Goal: Transaction & Acquisition: Purchase product/service

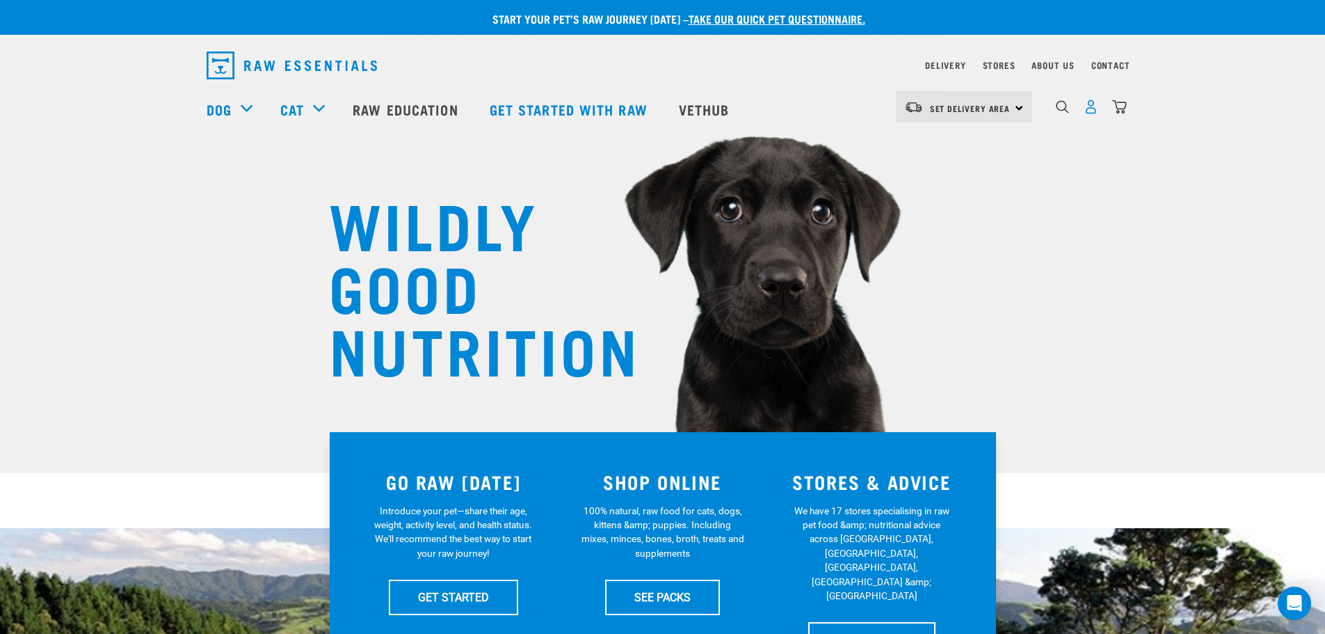
click at [1093, 114] on img "dropdown navigation" at bounding box center [1091, 106] width 15 height 15
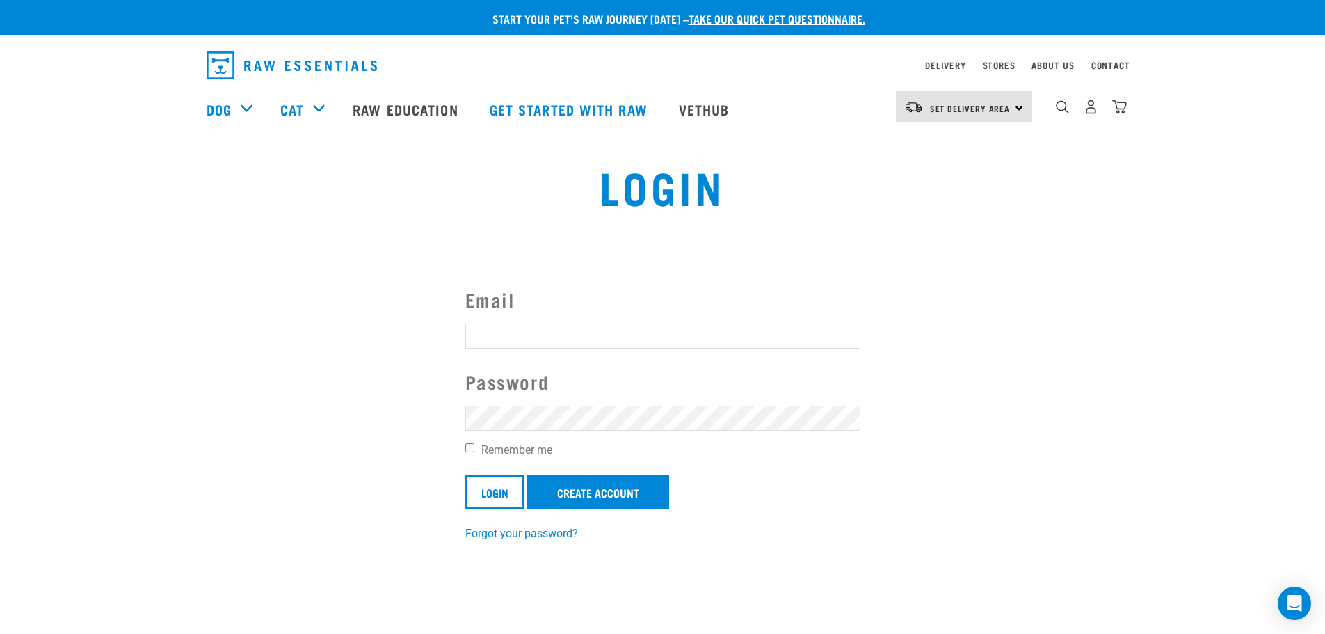
click at [525, 324] on input "Email" at bounding box center [662, 335] width 395 height 25
click at [530, 337] on input "Email" at bounding box center [662, 335] width 395 height 25
type input "sarah_975@hotmail.com"
click at [478, 480] on input "Login" at bounding box center [494, 491] width 59 height 33
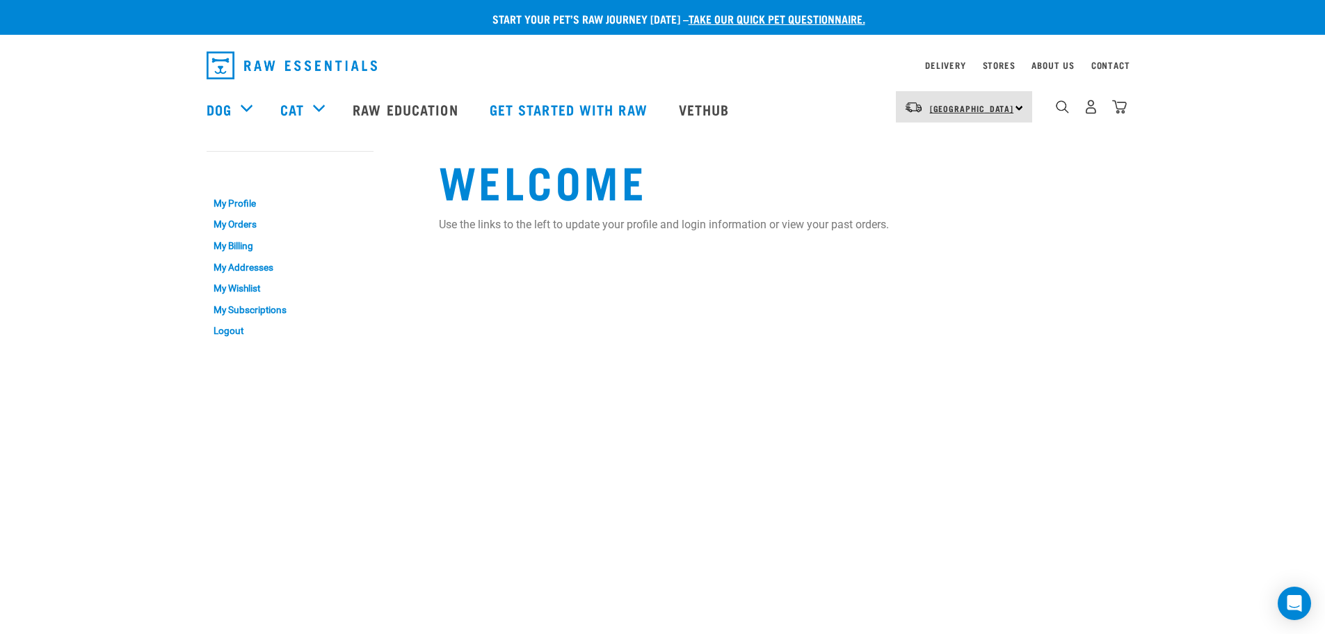
click at [969, 106] on span "[GEOGRAPHIC_DATA]" at bounding box center [972, 108] width 84 height 5
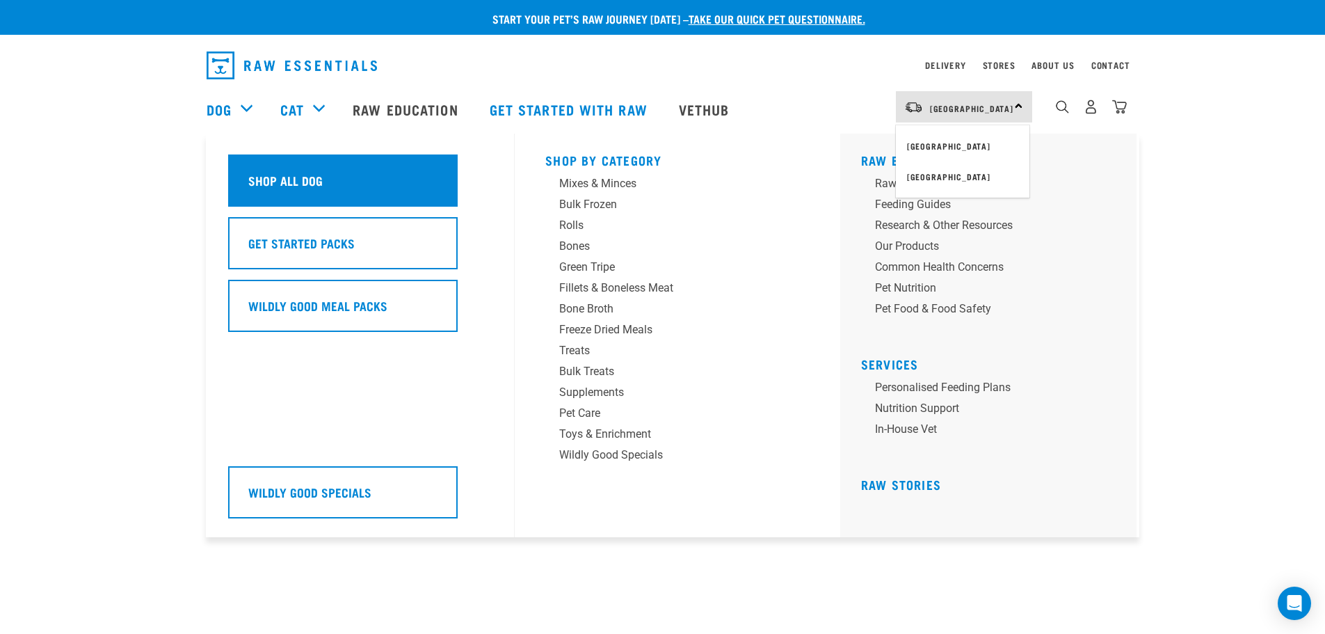
click at [298, 182] on h5 "Shop All Dog" at bounding box center [285, 180] width 74 height 18
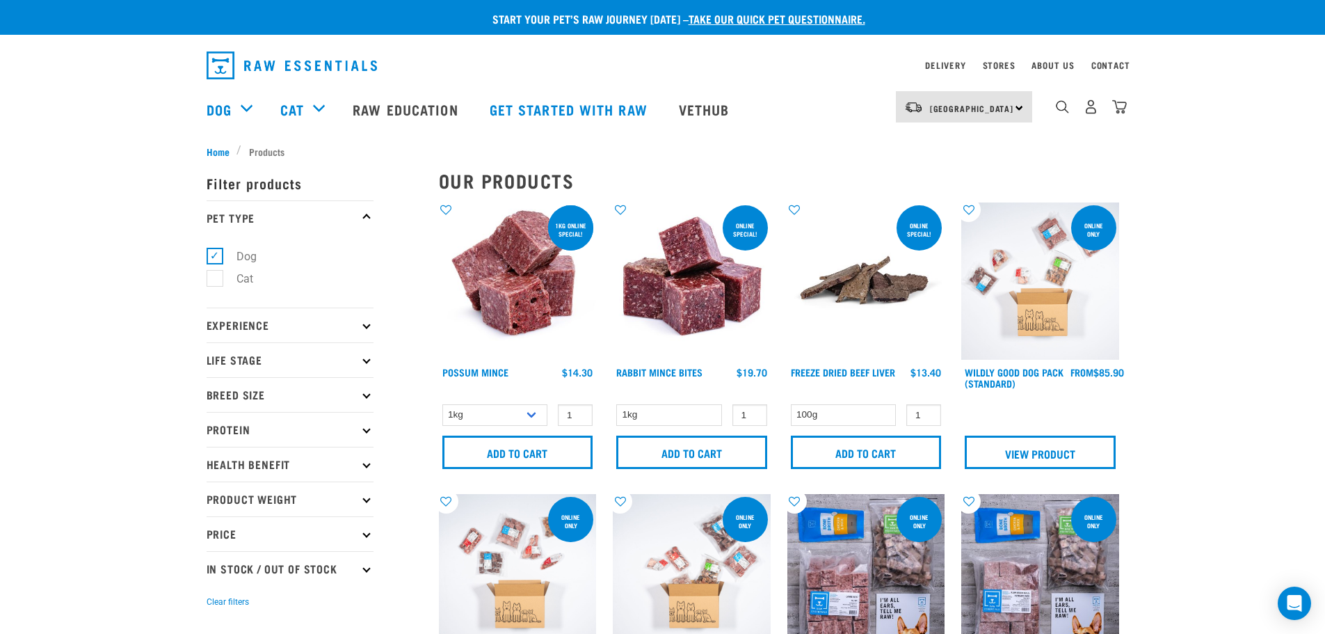
scroll to position [70, 0]
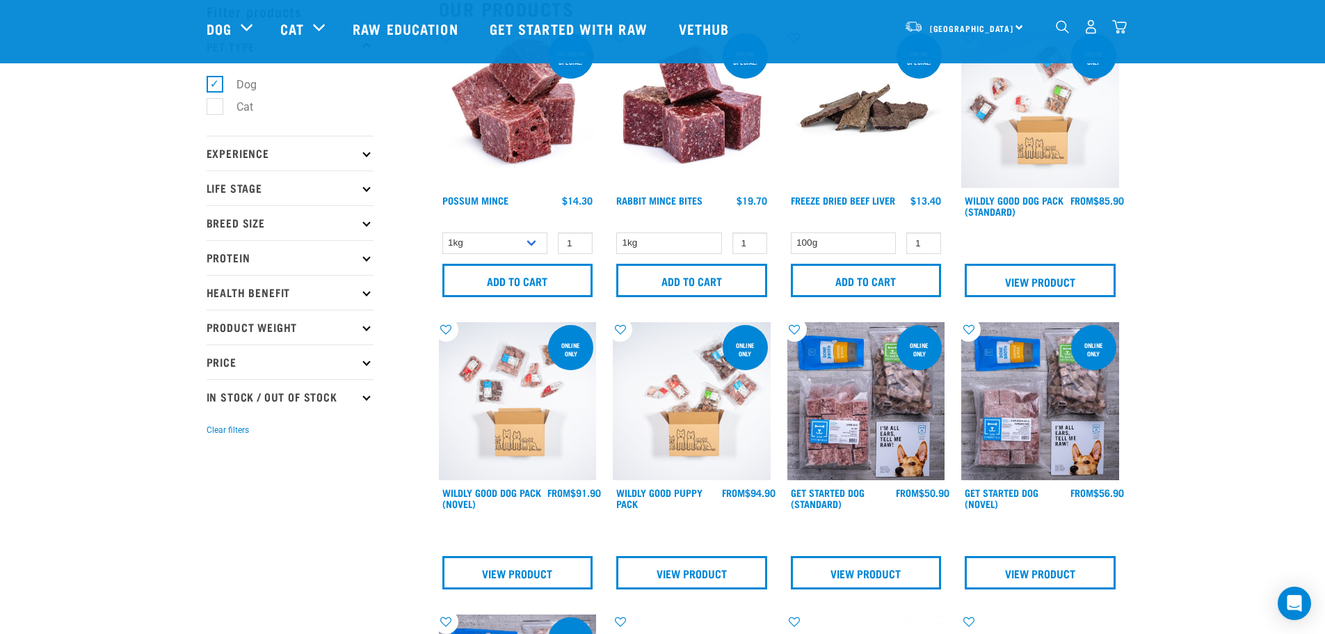
click at [360, 363] on p "Price" at bounding box center [290, 361] width 167 height 35
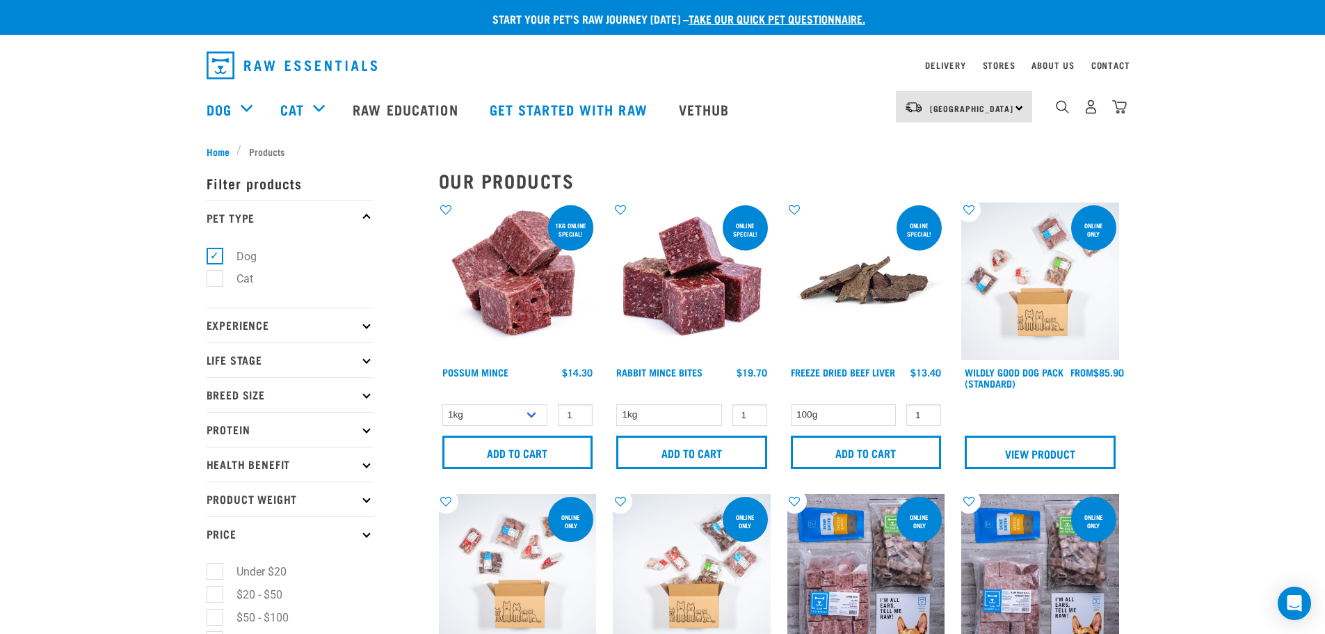
click at [309, 327] on p "Experience" at bounding box center [290, 324] width 167 height 35
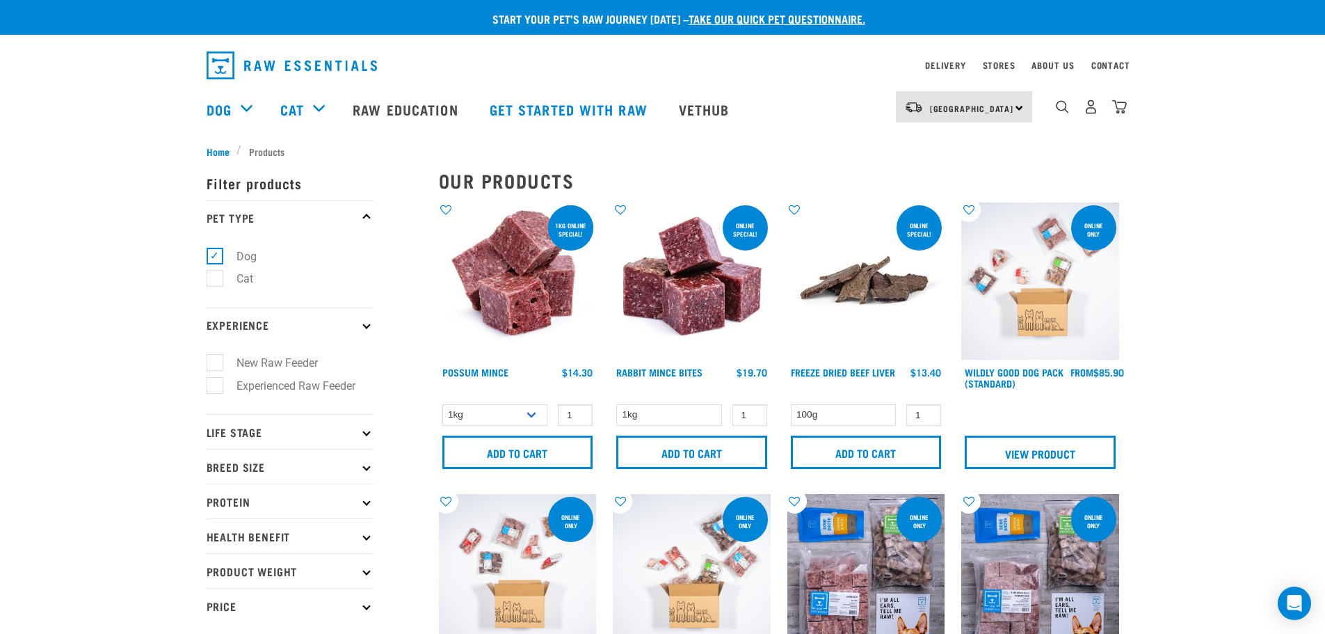
click at [309, 327] on p "Experience" at bounding box center [290, 324] width 167 height 35
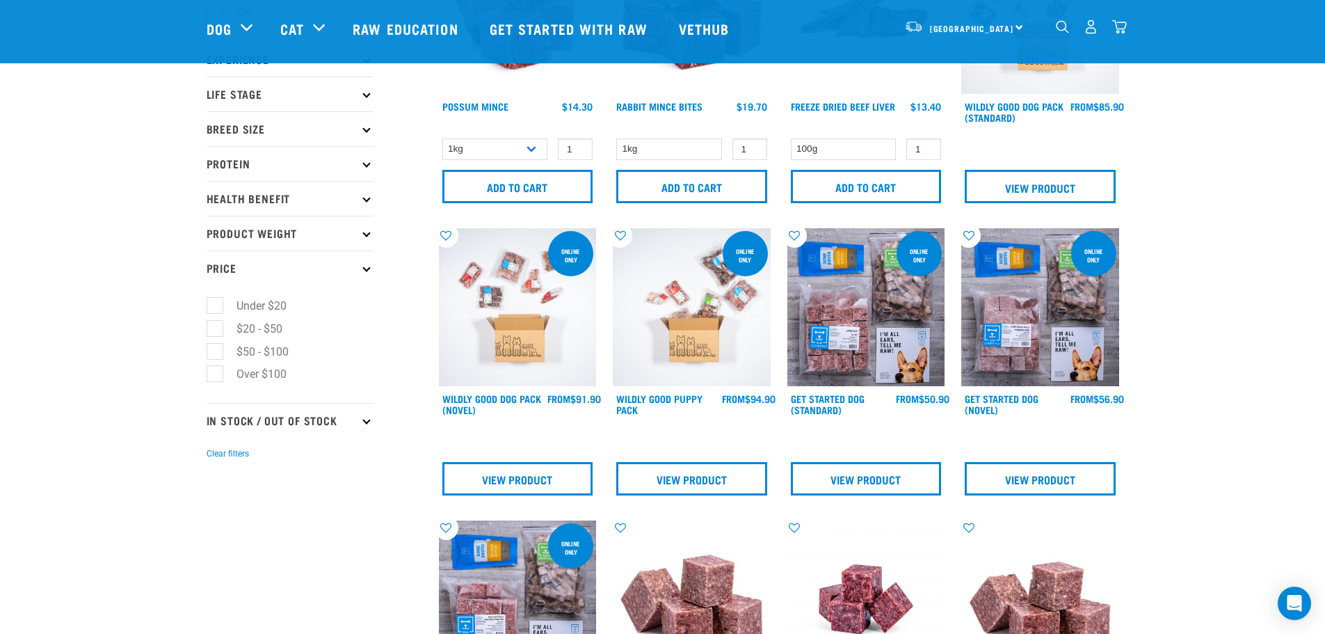
scroll to position [139, 0]
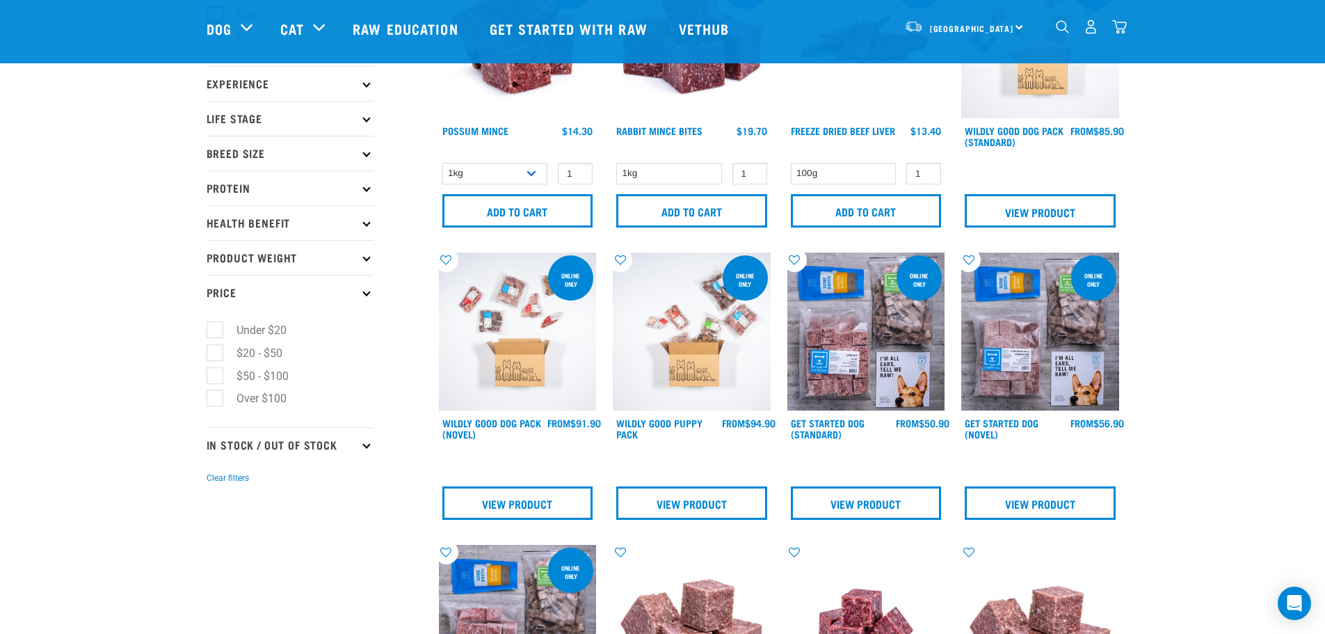
click at [367, 227] on p "Health Benefit" at bounding box center [290, 222] width 167 height 35
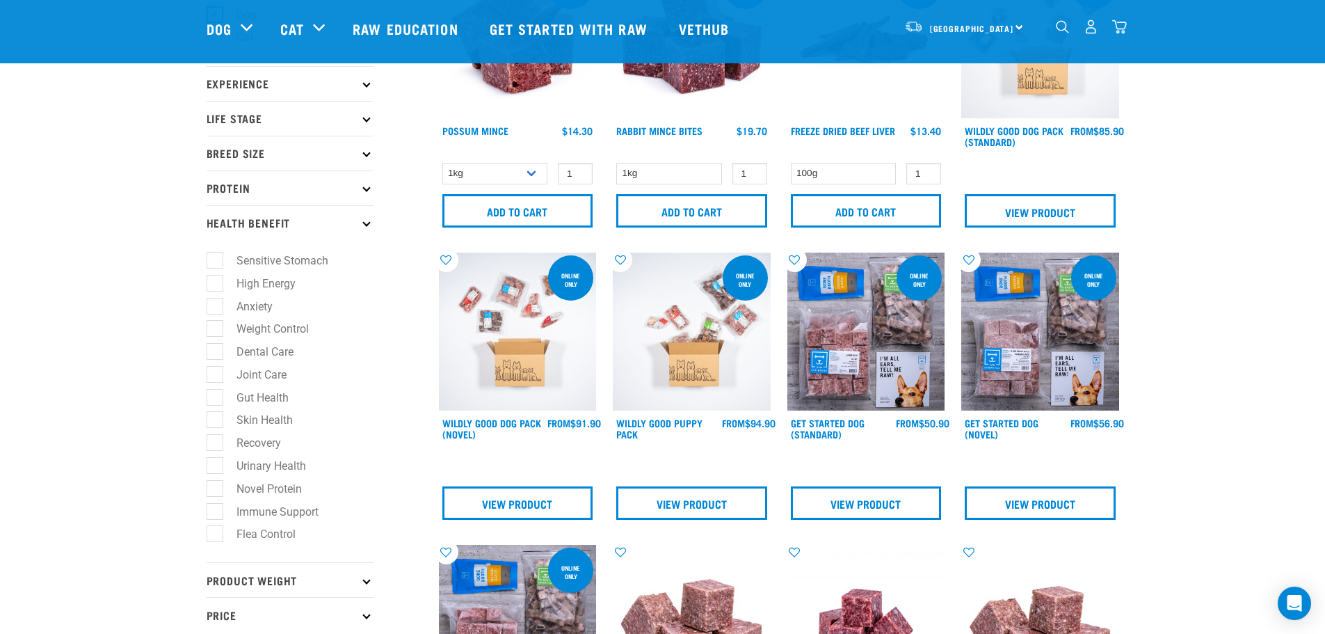
click at [367, 227] on p "Health Benefit" at bounding box center [290, 222] width 167 height 35
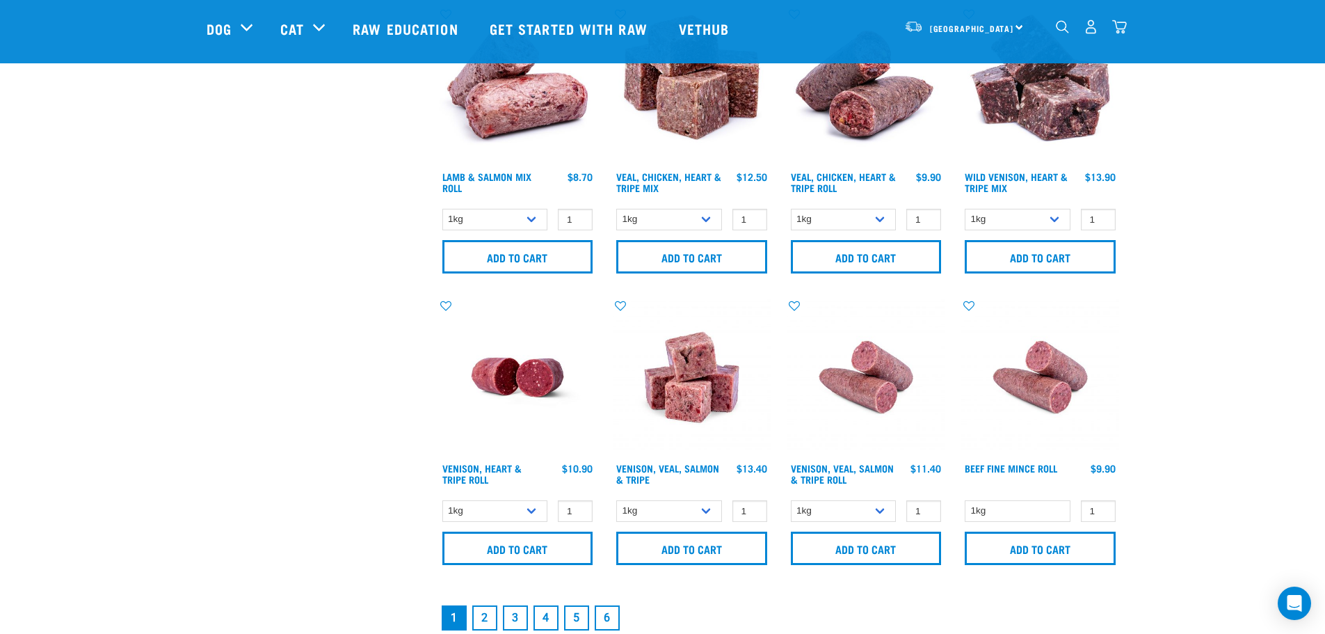
scroll to position [2017, 0]
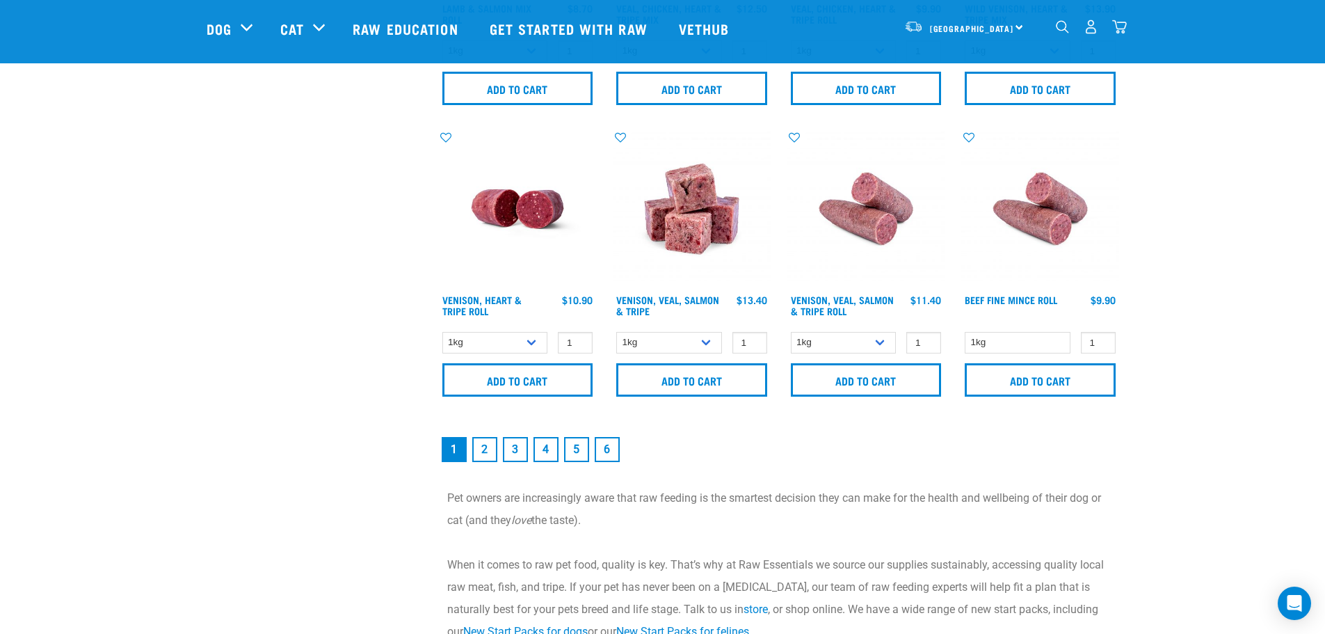
click at [490, 451] on link "2" at bounding box center [484, 449] width 25 height 25
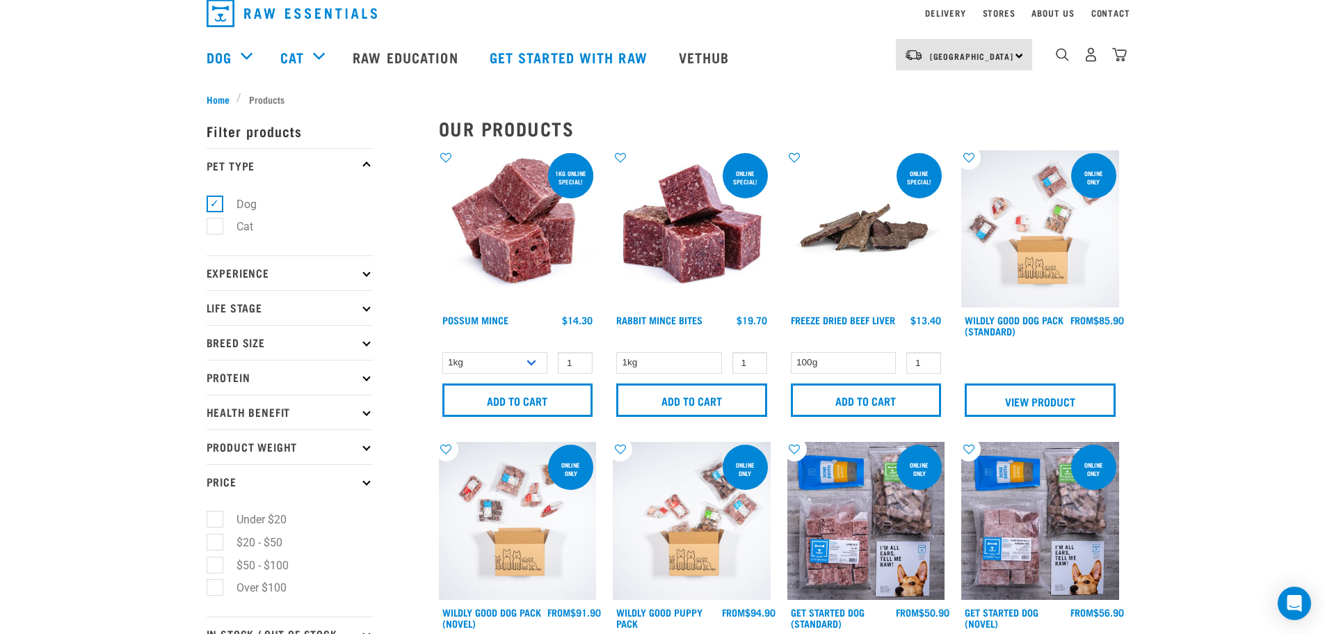
scroll to position [0, 0]
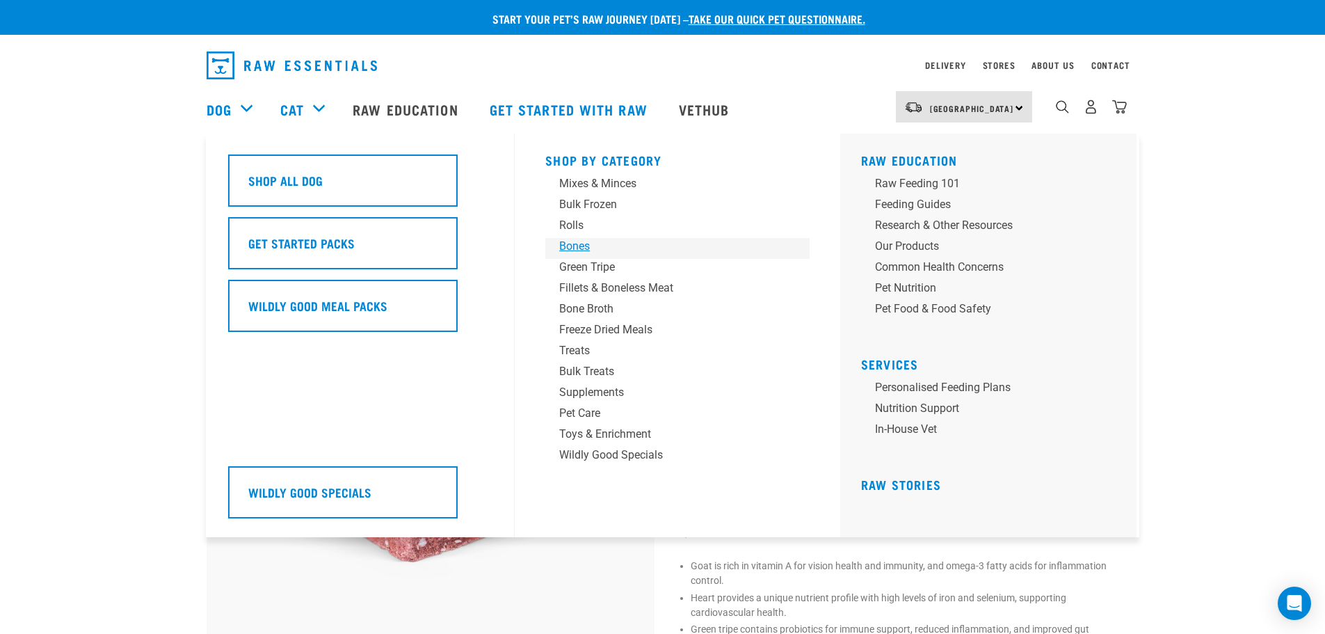
click at [564, 242] on div "Bones" at bounding box center [667, 246] width 217 height 17
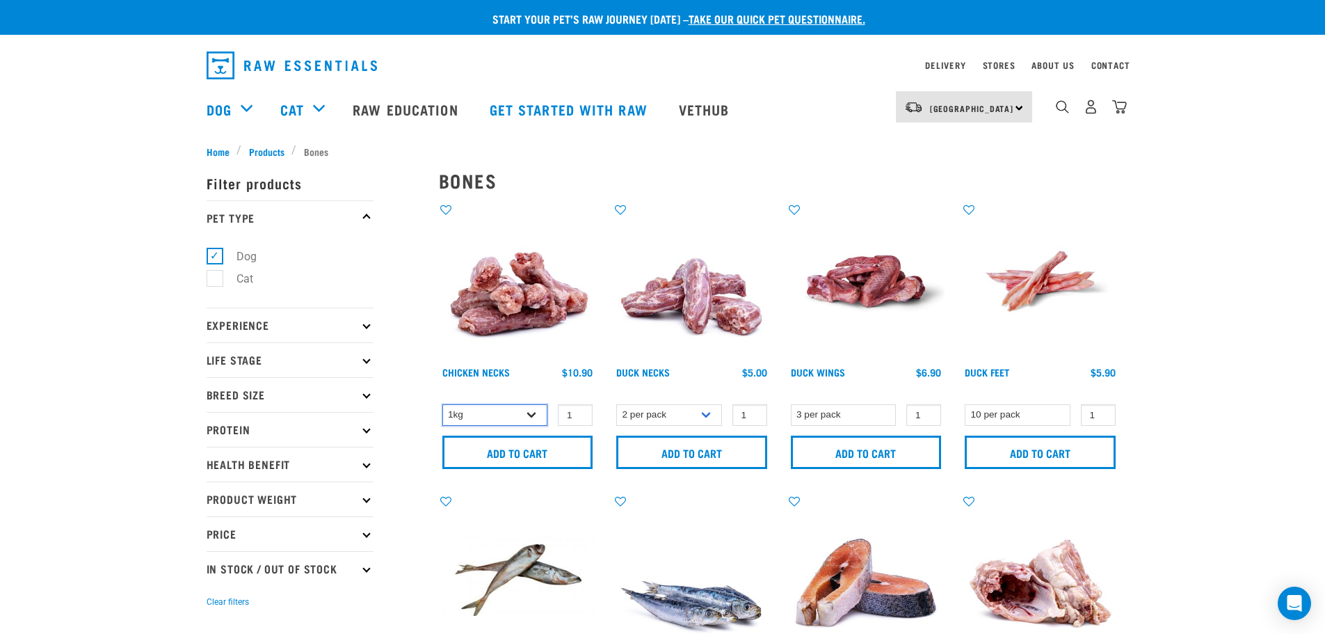
click at [533, 412] on select "1kg 2kg" at bounding box center [495, 415] width 106 height 22
select select "7342"
click at [442, 404] on select "1kg 2kg" at bounding box center [495, 415] width 106 height 22
click at [531, 461] on input "Add to cart" at bounding box center [517, 451] width 151 height 33
click at [661, 413] on select "2 per pack 6 per pack" at bounding box center [669, 415] width 106 height 22
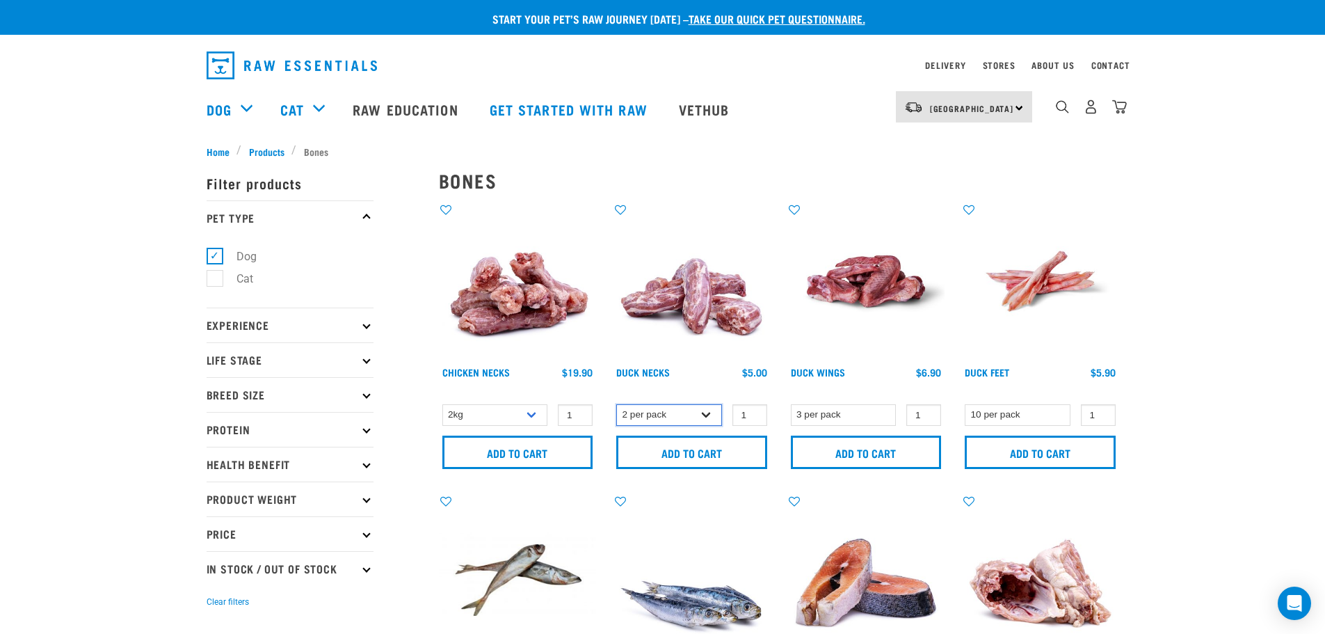
click at [661, 413] on select "2 per pack 6 per pack" at bounding box center [669, 415] width 106 height 22
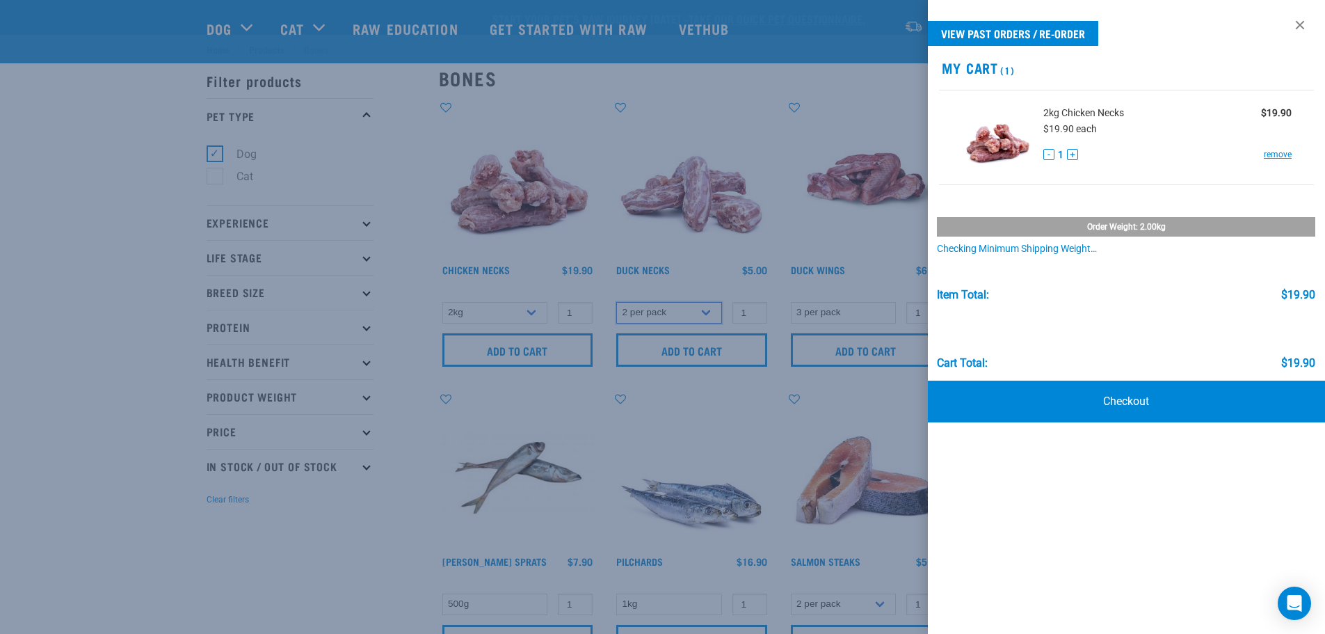
scroll to position [209, 0]
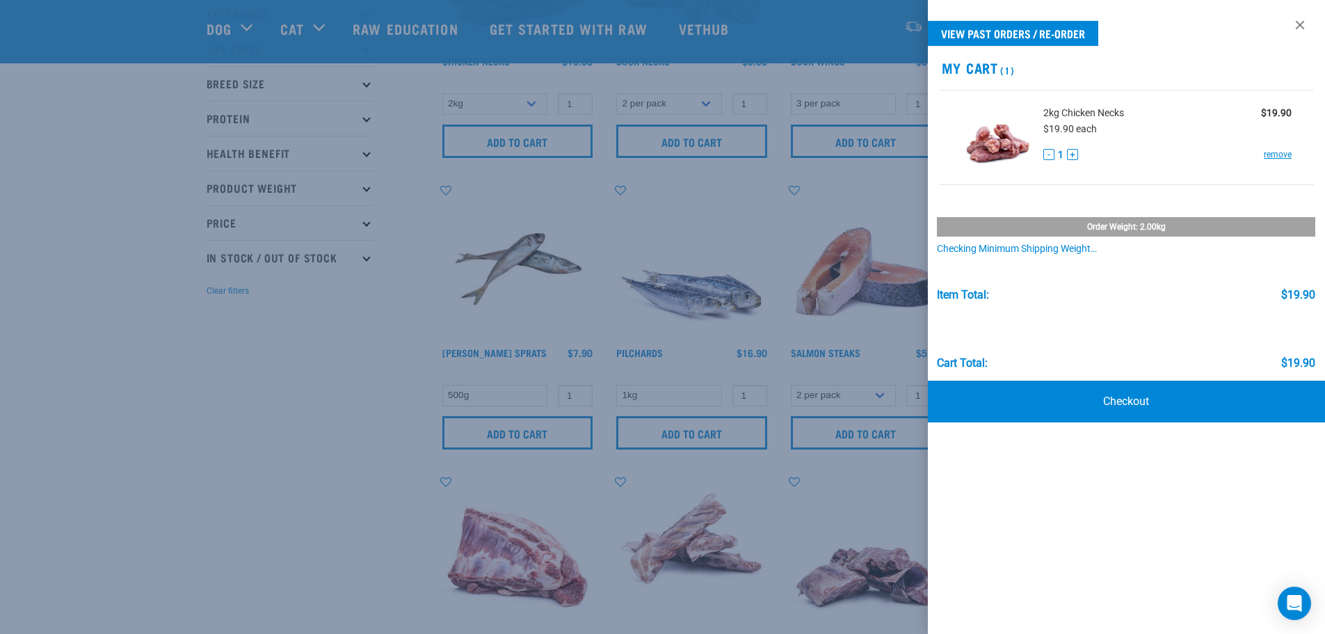
click at [367, 385] on div at bounding box center [662, 317] width 1325 height 634
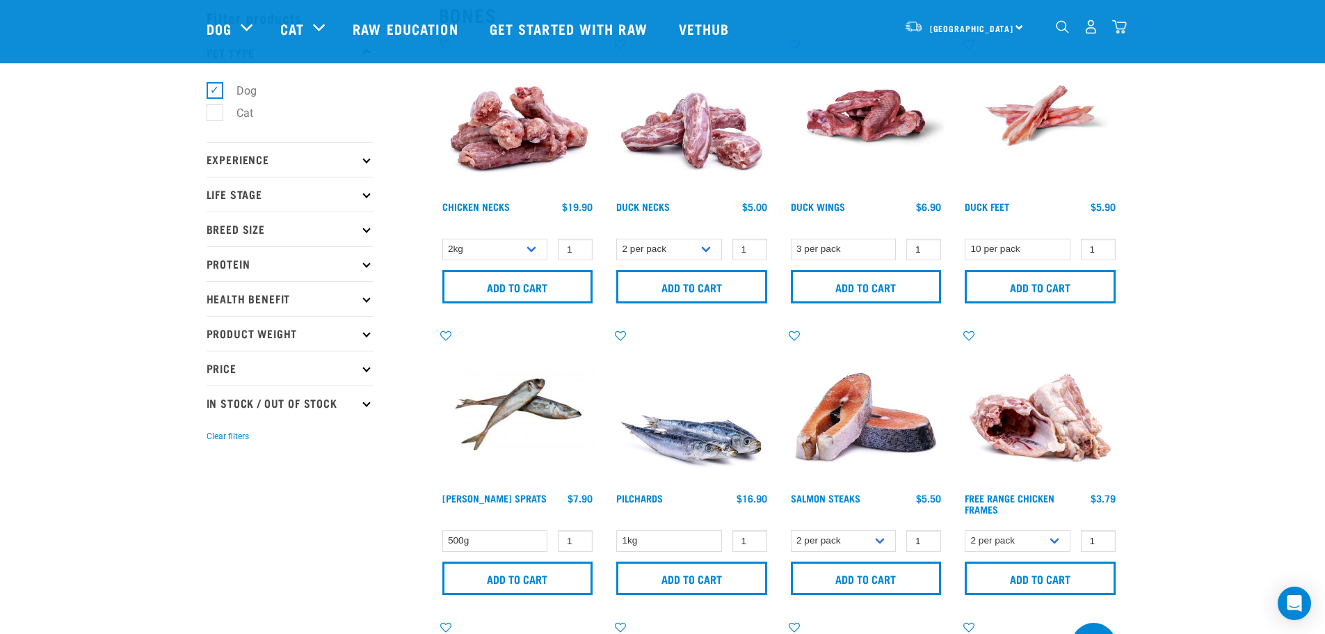
scroll to position [139, 0]
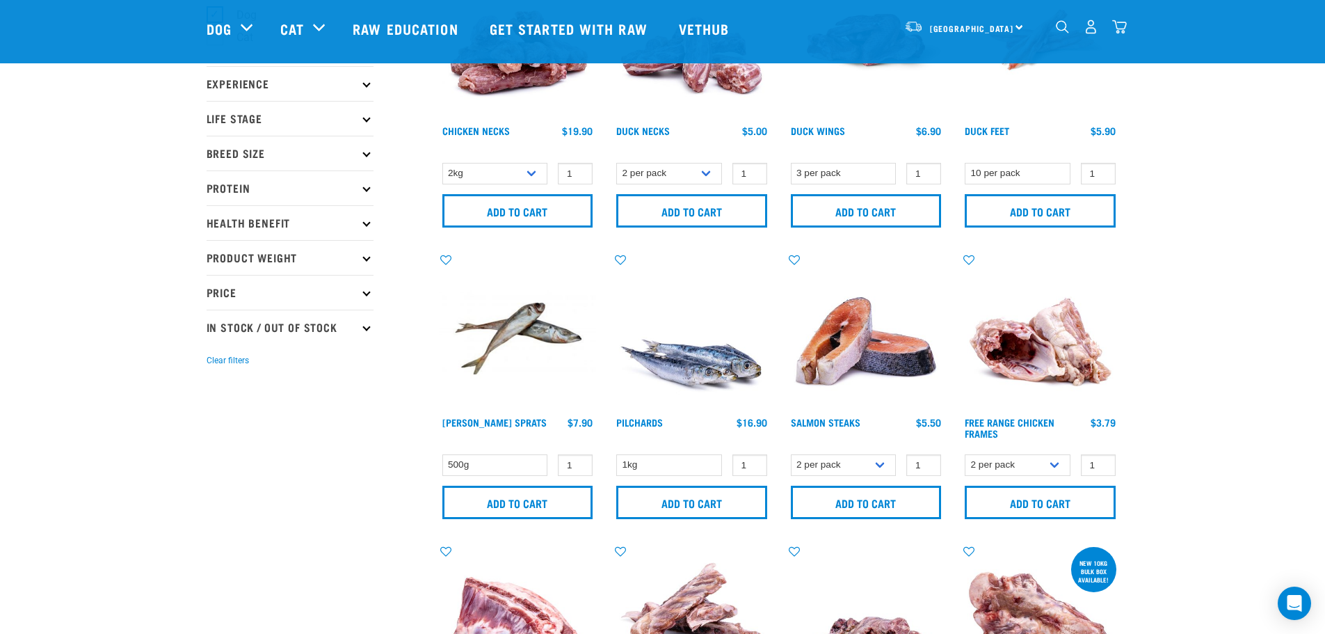
click at [367, 294] on icon at bounding box center [366, 292] width 8 height 8
click at [355, 325] on p "In Stock / Out Of Stock" at bounding box center [290, 326] width 167 height 35
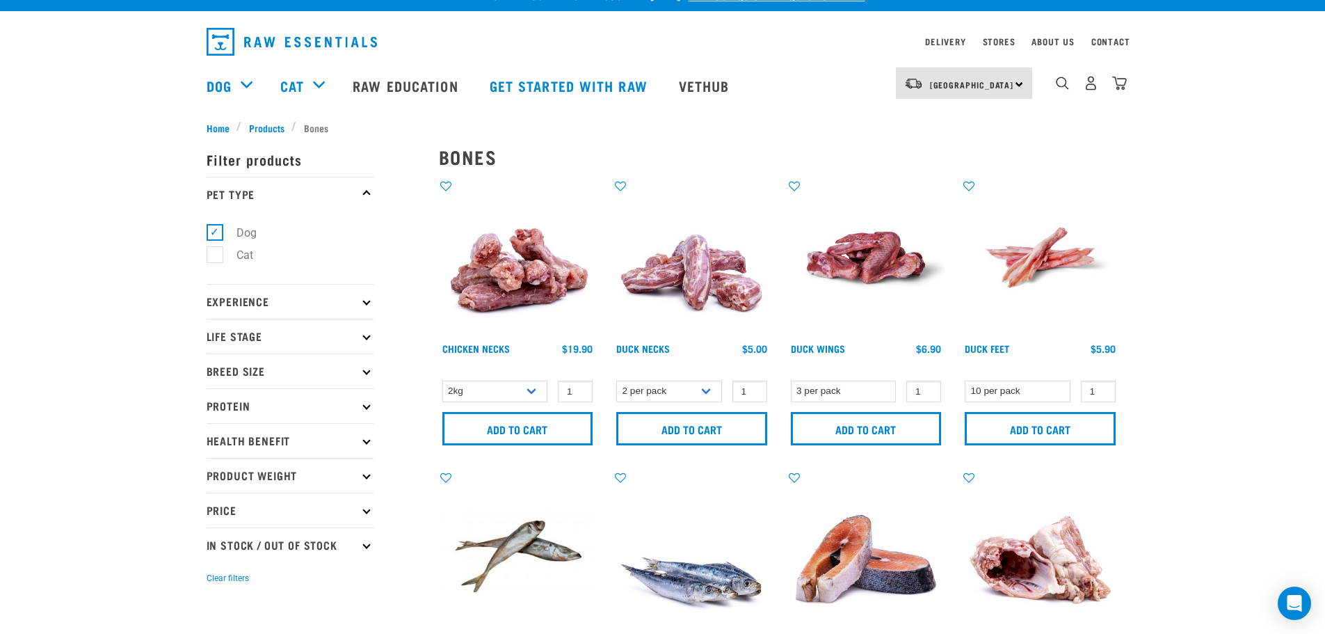
scroll to position [0, 0]
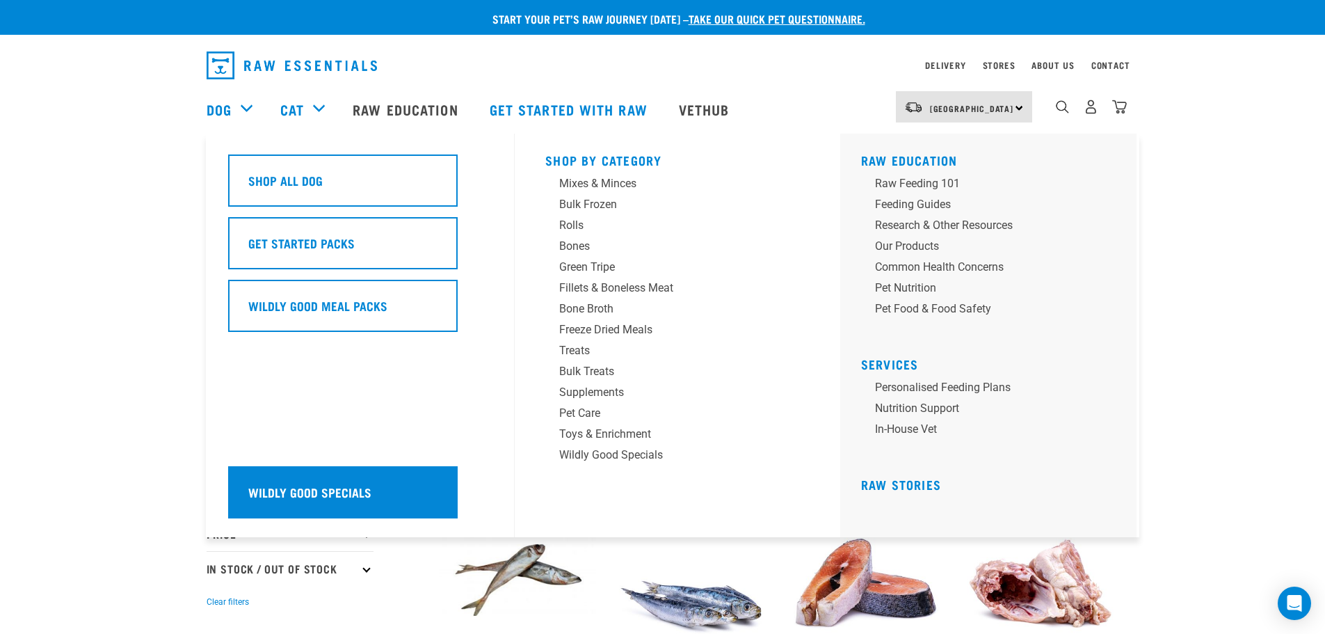
click at [278, 499] on h5 "Wildly Good Specials" at bounding box center [309, 492] width 123 height 18
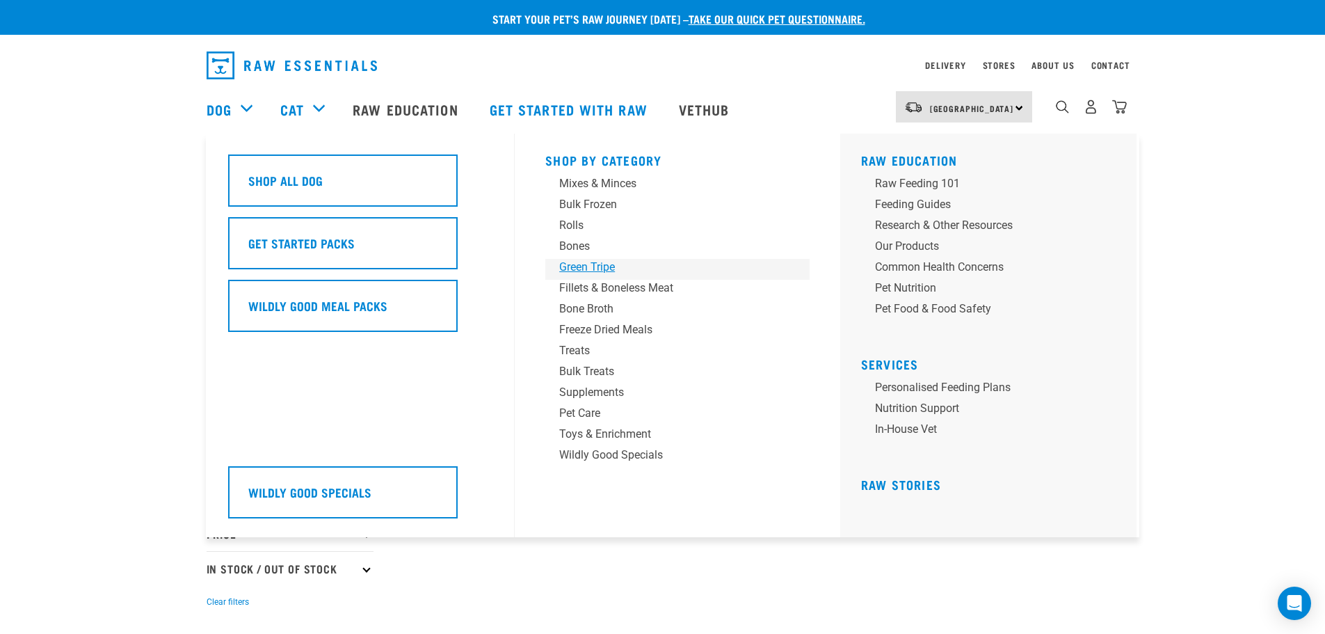
click at [586, 267] on div "Green Tripe" at bounding box center [667, 267] width 217 height 17
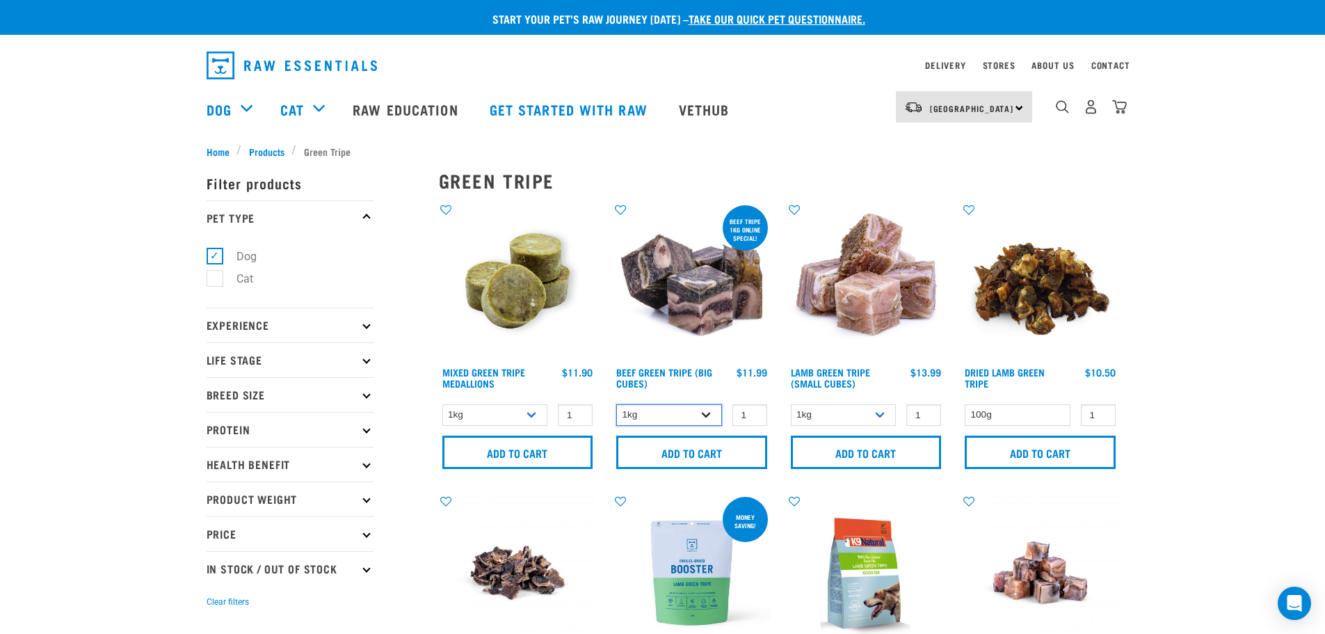
click at [700, 418] on select "1kg 3kg" at bounding box center [669, 415] width 106 height 22
click at [616, 404] on select "1kg 3kg" at bounding box center [669, 415] width 106 height 22
drag, startPoint x: 677, startPoint y: 414, endPoint x: 666, endPoint y: 425, distance: 15.3
click at [677, 414] on select "1kg 3kg" at bounding box center [669, 415] width 106 height 22
select select "345"
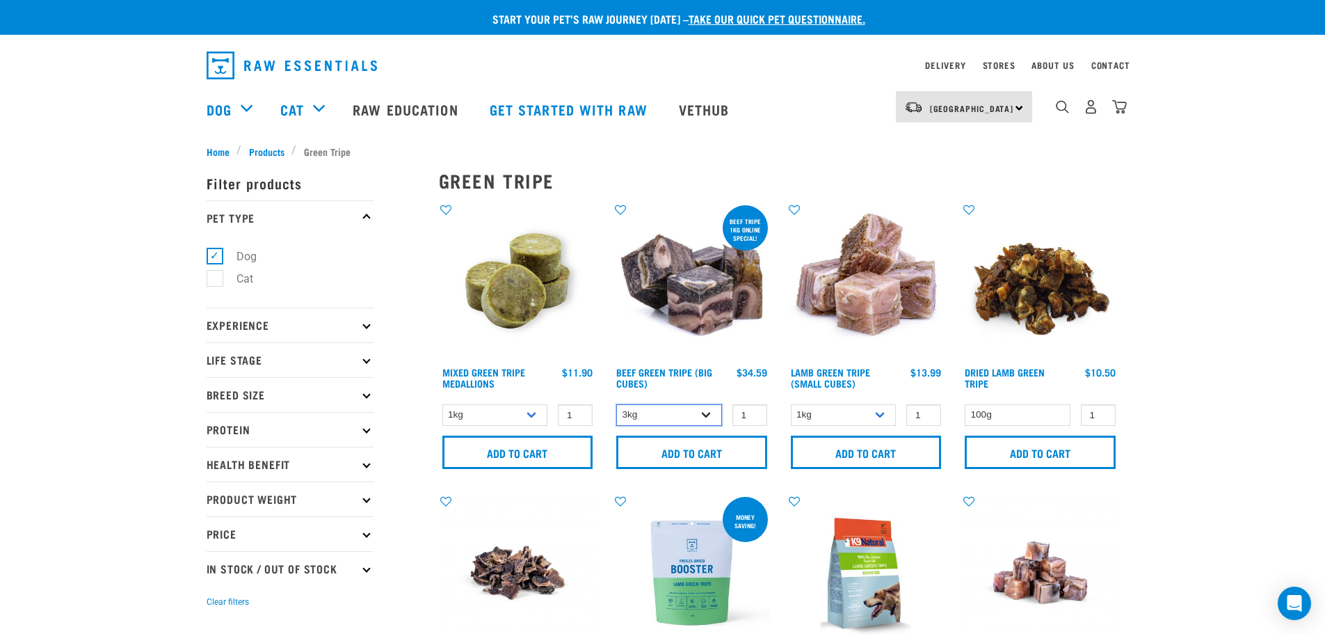
click at [616, 404] on select "1kg 3kg" at bounding box center [669, 415] width 106 height 22
click at [667, 451] on input "Add to cart" at bounding box center [691, 451] width 151 height 33
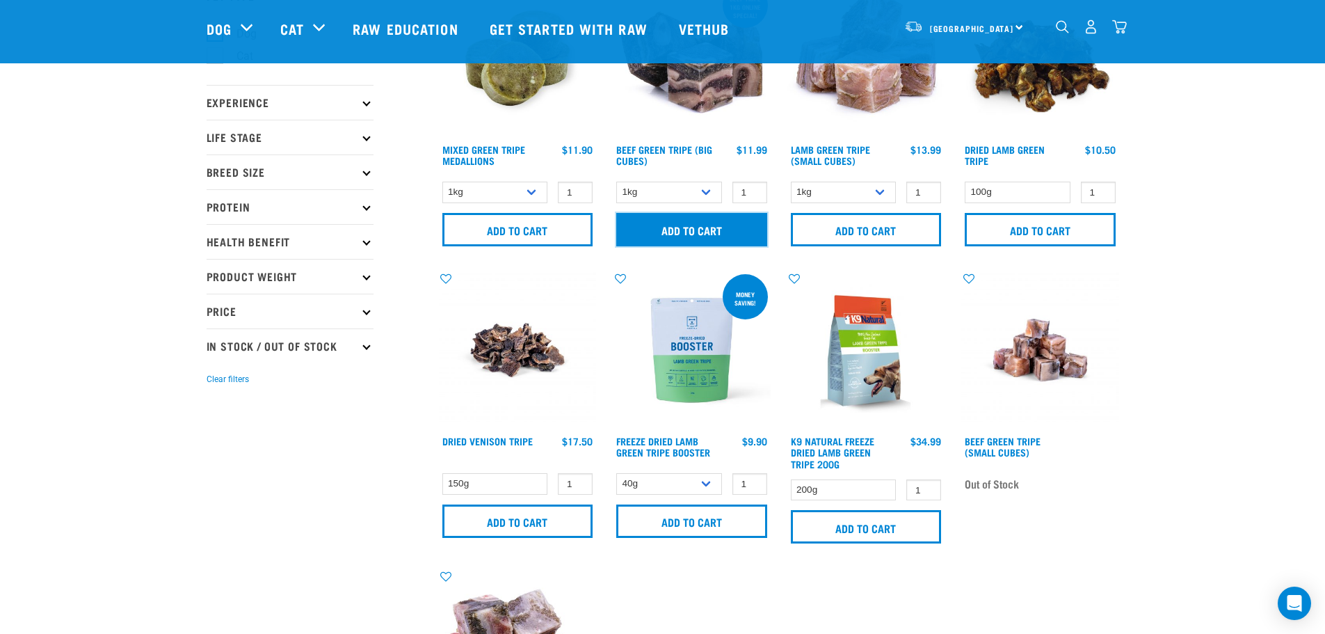
scroll to position [70, 0]
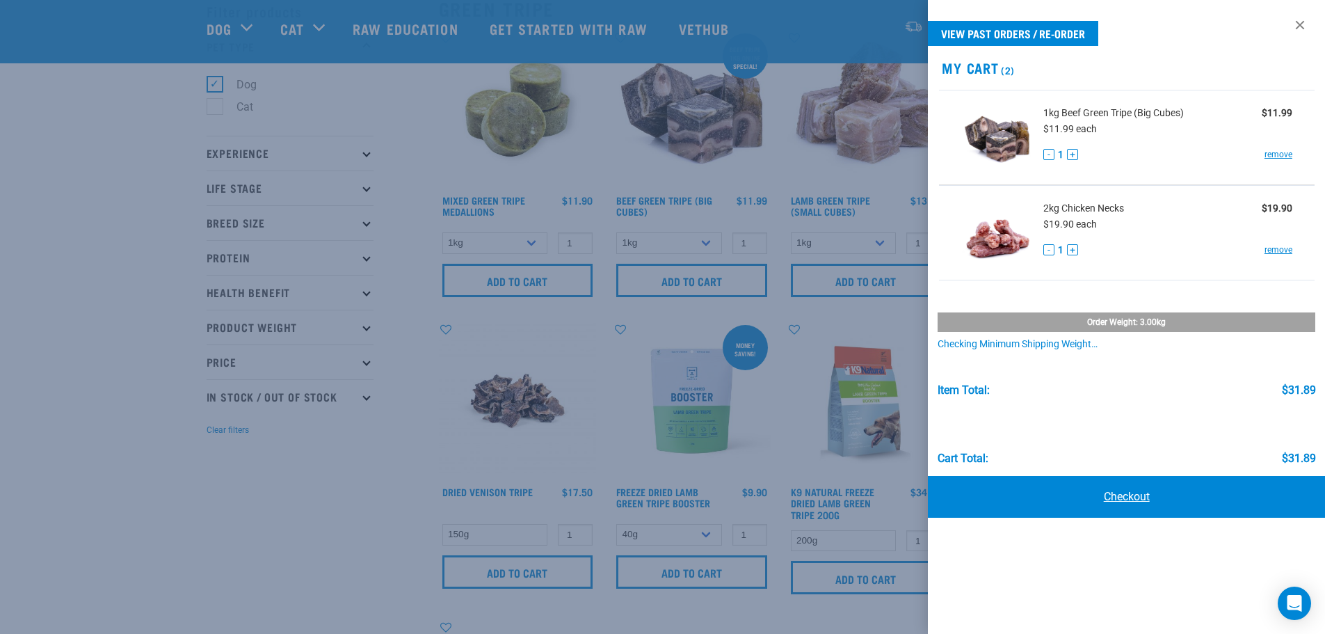
click at [1028, 493] on link "Checkout" at bounding box center [1127, 497] width 398 height 42
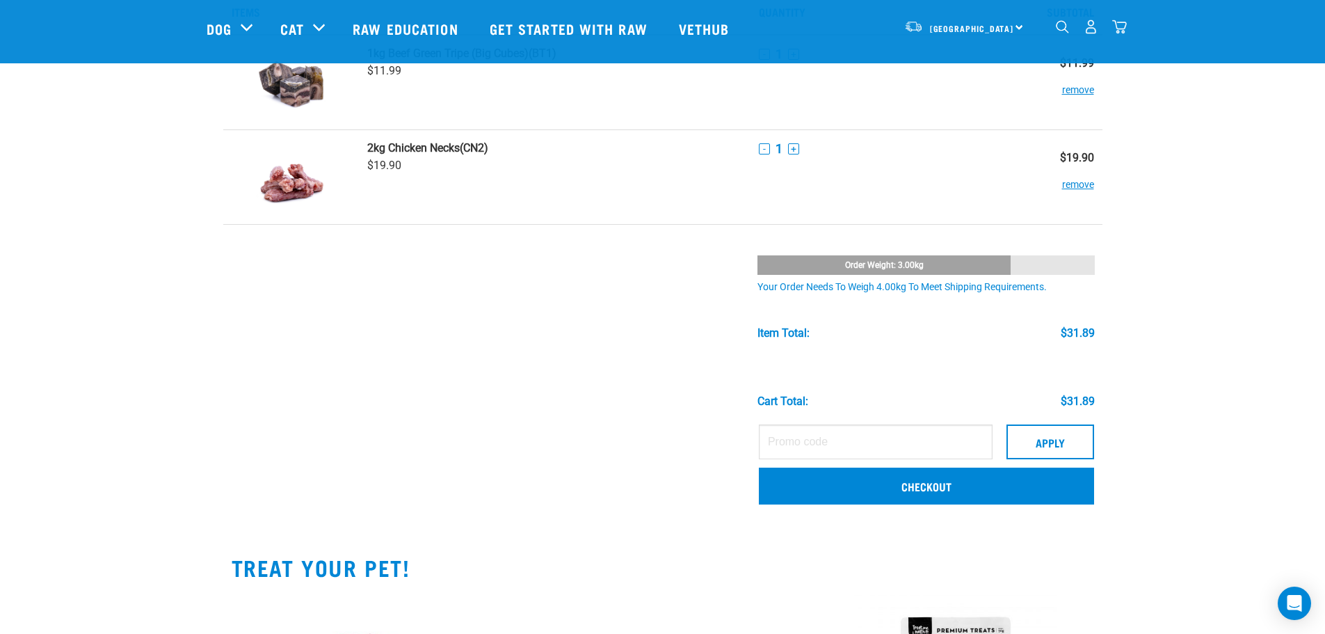
scroll to position [209, 0]
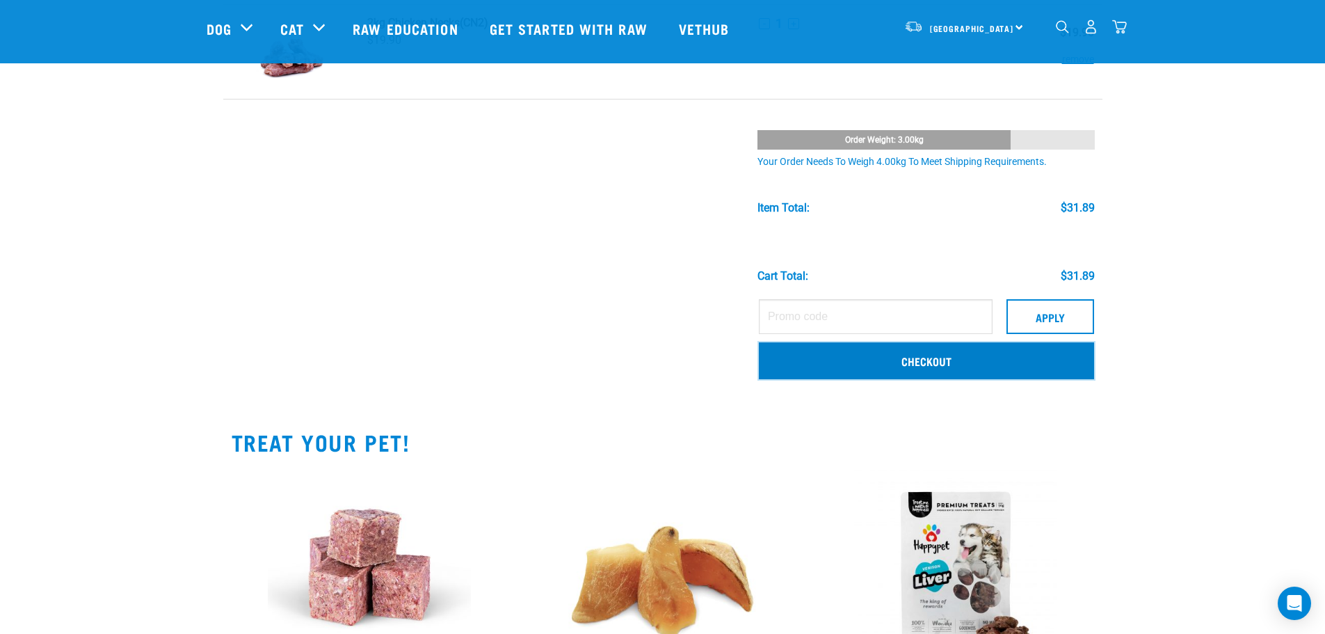
click at [912, 362] on link "Checkout" at bounding box center [926, 360] width 335 height 36
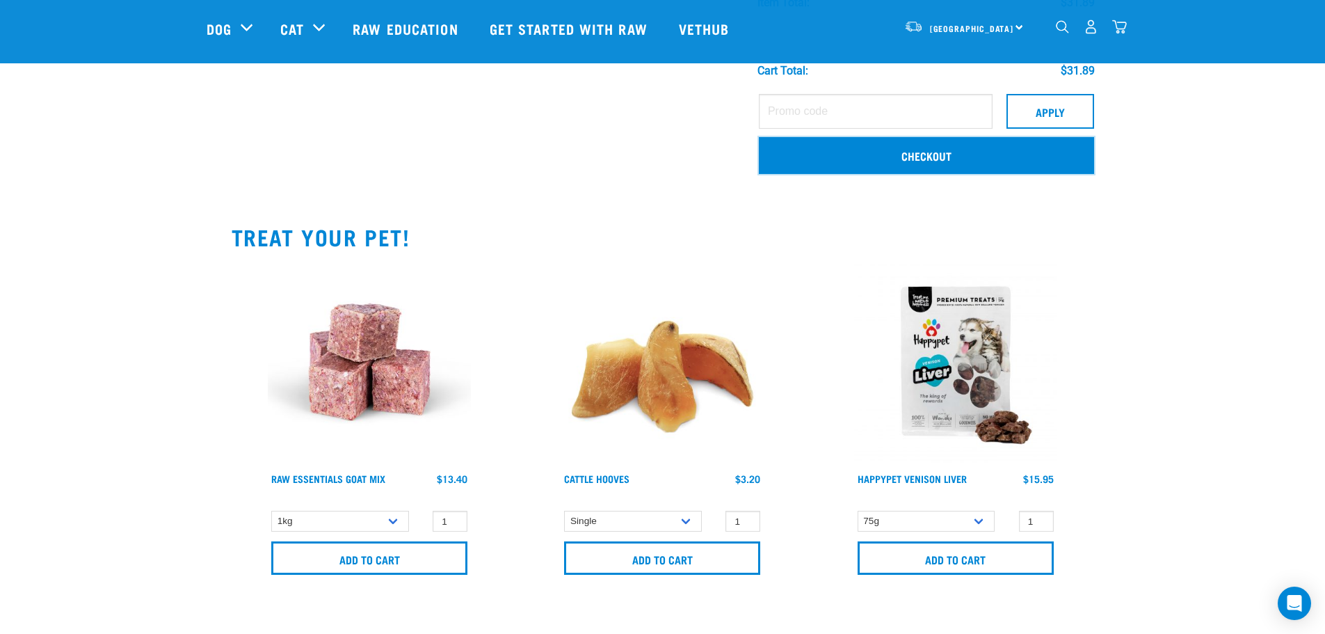
scroll to position [417, 0]
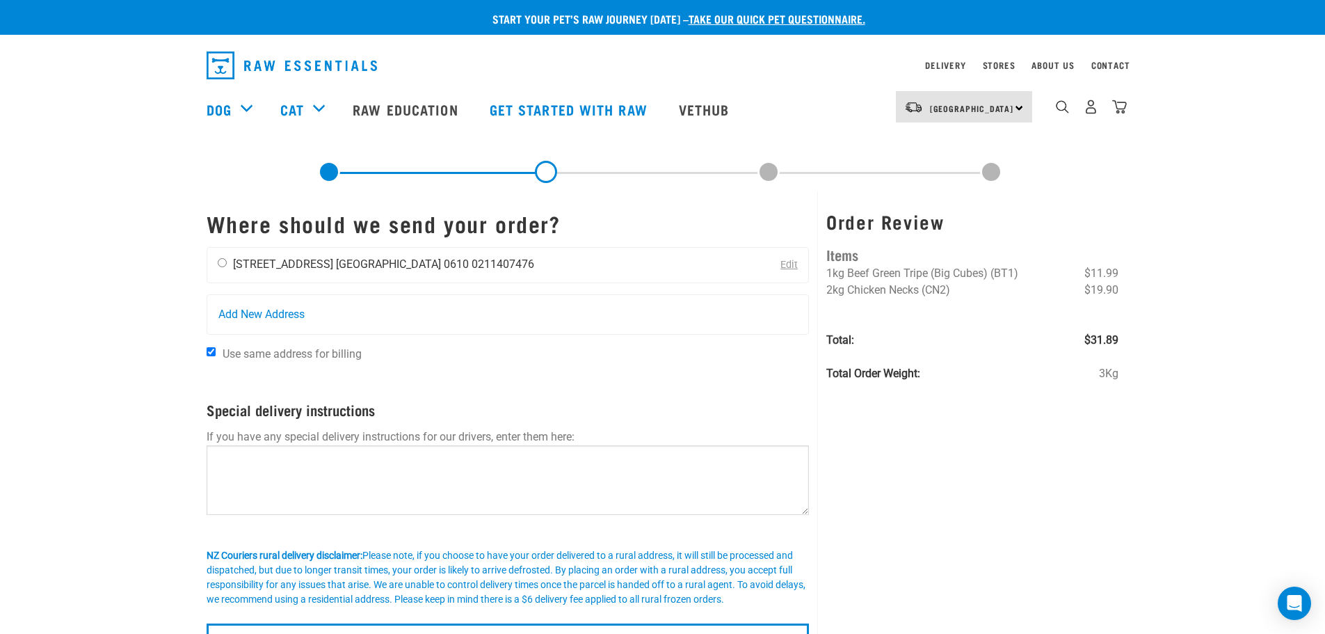
click at [330, 270] on ul "Sarah Bymolt 11 Royal View Road Auckland 0610 0211407476" at bounding box center [383, 263] width 301 height 13
click at [222, 261] on input "radio" at bounding box center [222, 262] width 9 height 9
radio input "true"
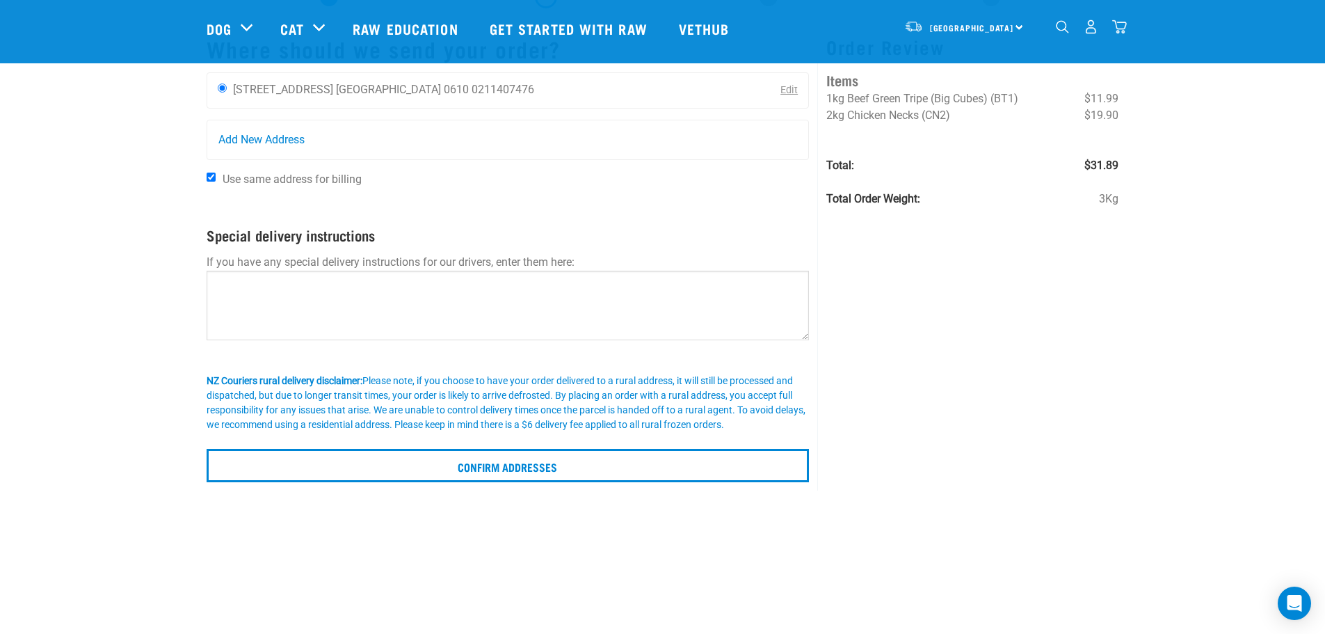
scroll to position [70, 0]
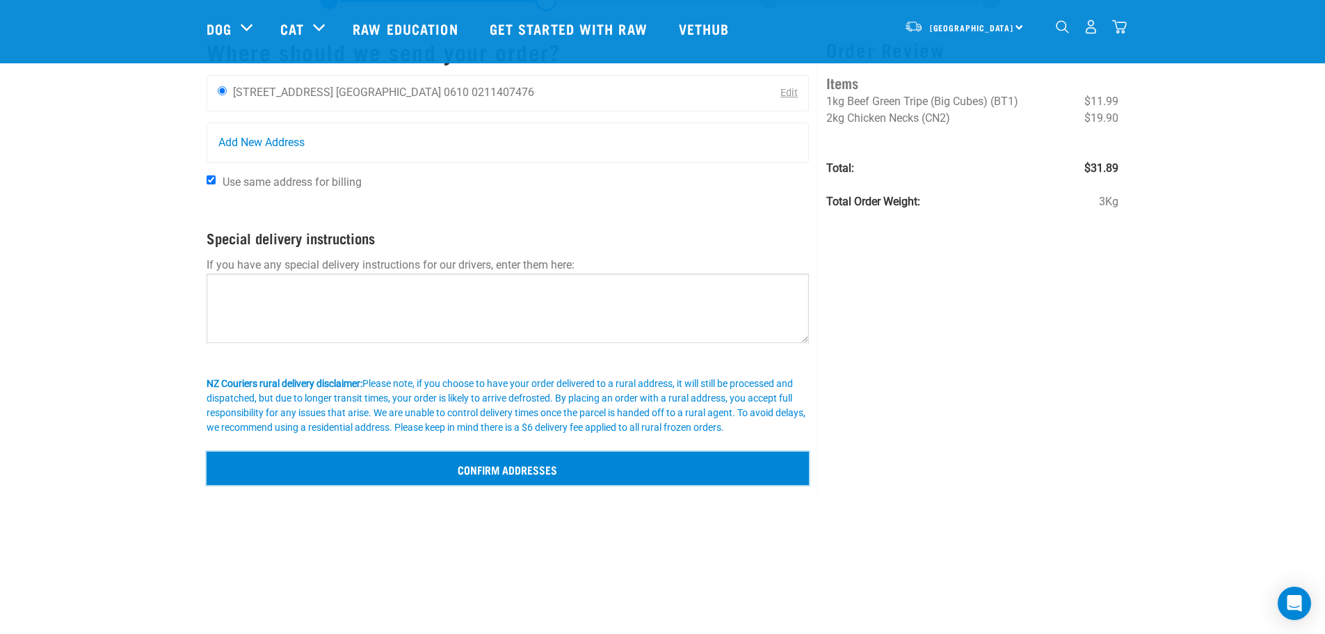
click at [469, 474] on input "Confirm addresses" at bounding box center [508, 467] width 603 height 33
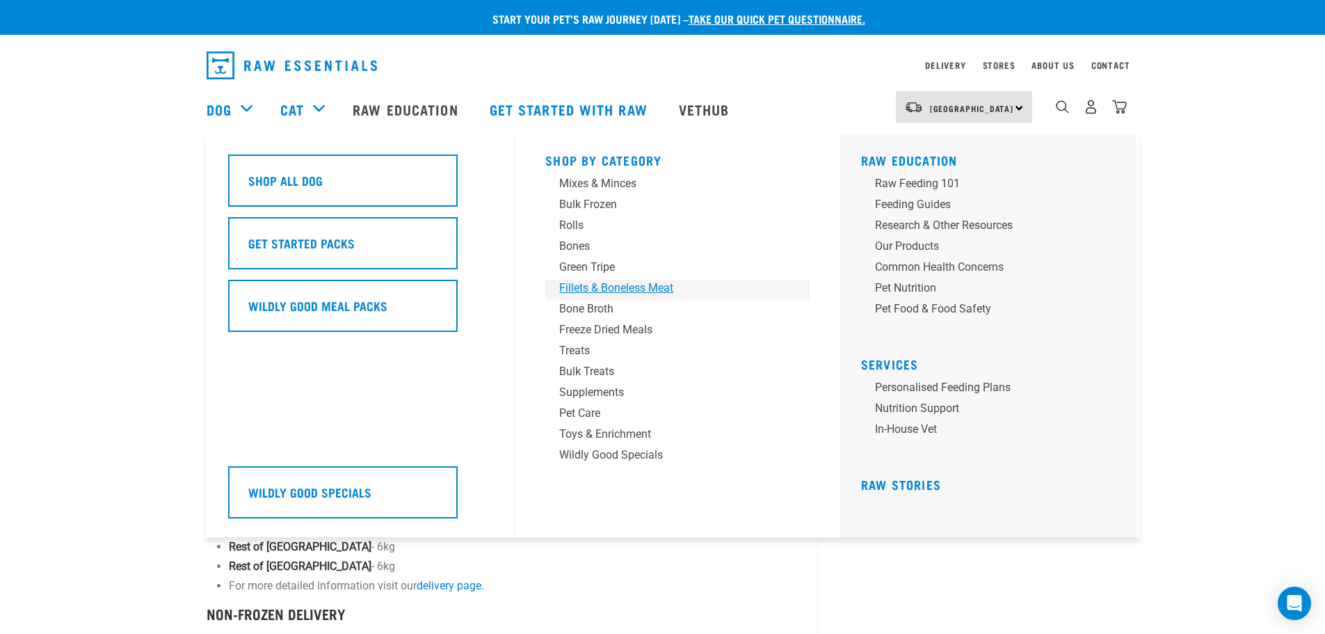
click at [603, 286] on div "Fillets & Boneless Meat" at bounding box center [667, 288] width 217 height 17
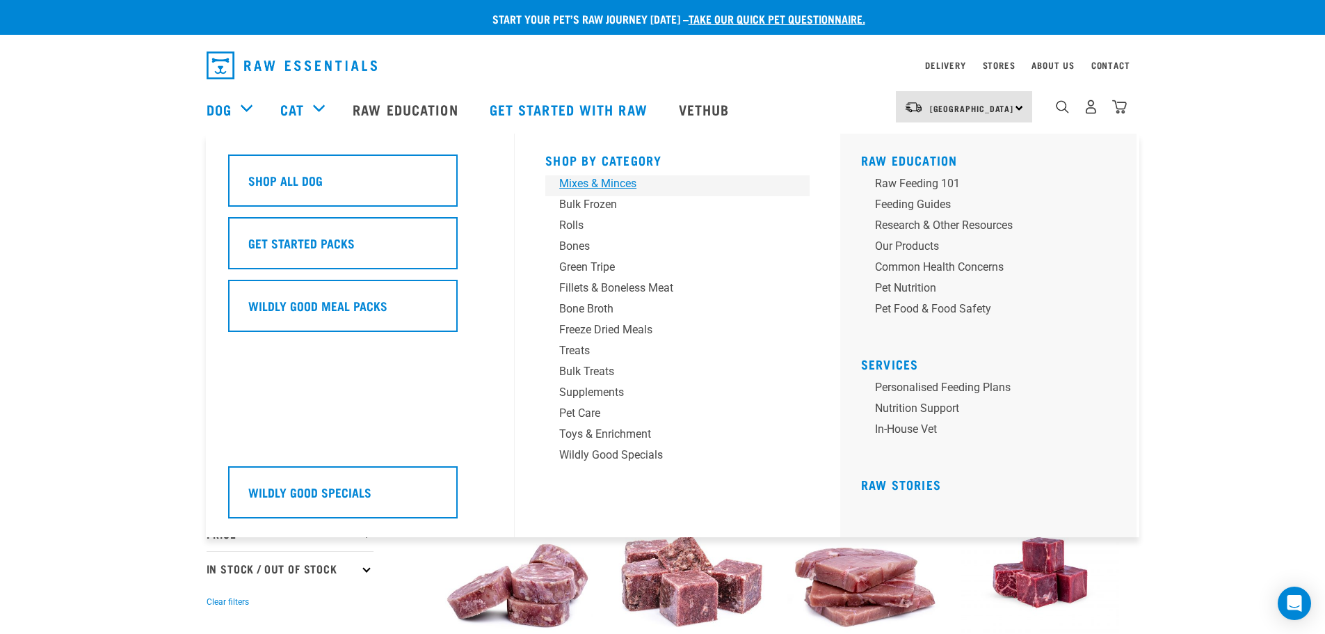
click at [589, 184] on div "Mixes & Minces" at bounding box center [667, 183] width 217 height 17
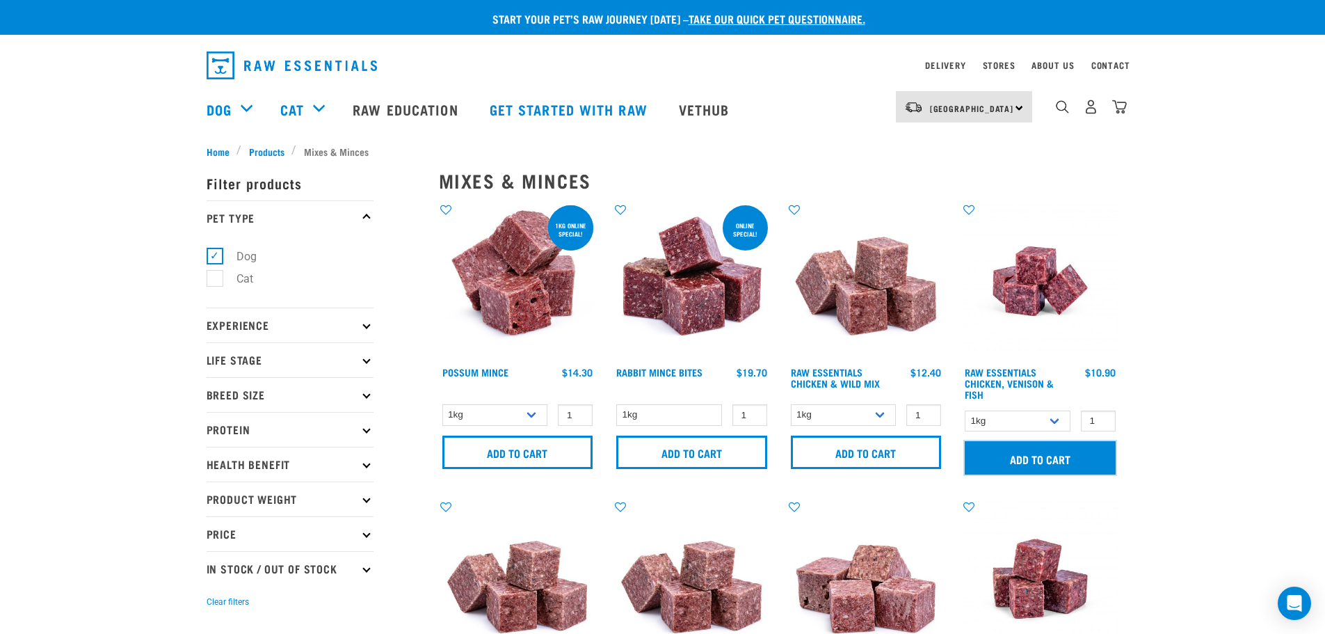
click at [1008, 454] on input "Add to cart" at bounding box center [1040, 457] width 151 height 33
click at [1120, 108] on img "dropdown navigation" at bounding box center [1119, 106] width 15 height 15
click at [1121, 112] on img "dropdown navigation" at bounding box center [1119, 106] width 15 height 15
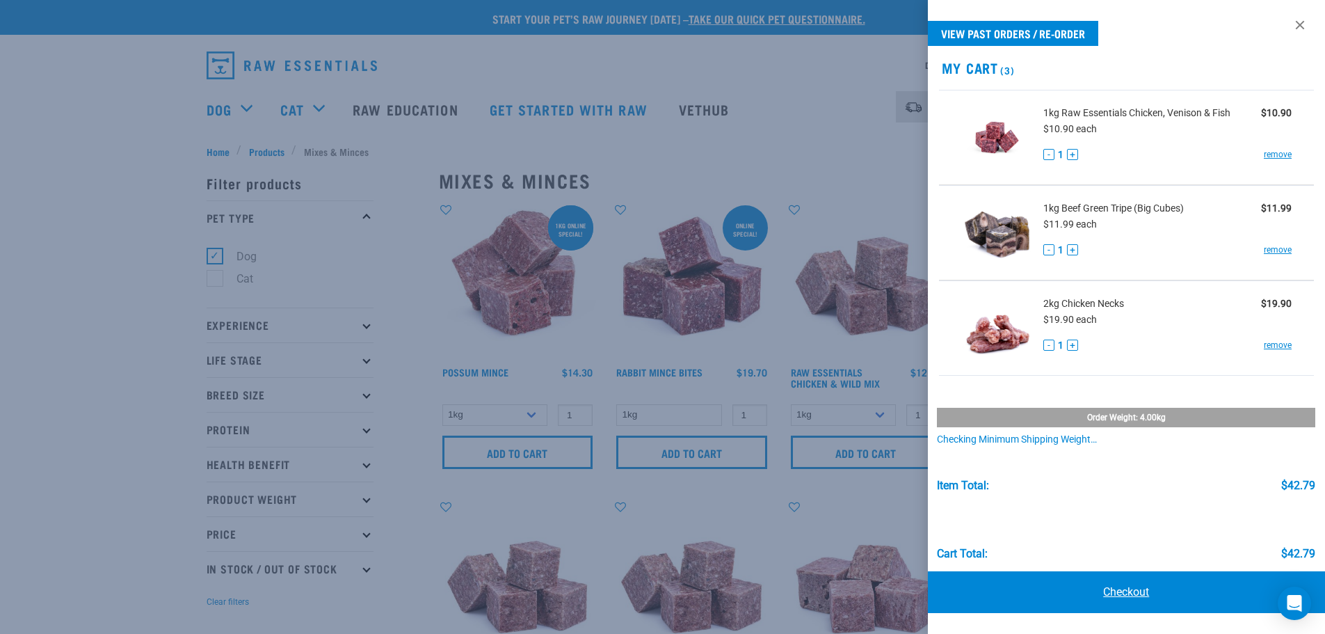
click at [1083, 588] on link "Checkout" at bounding box center [1127, 592] width 398 height 42
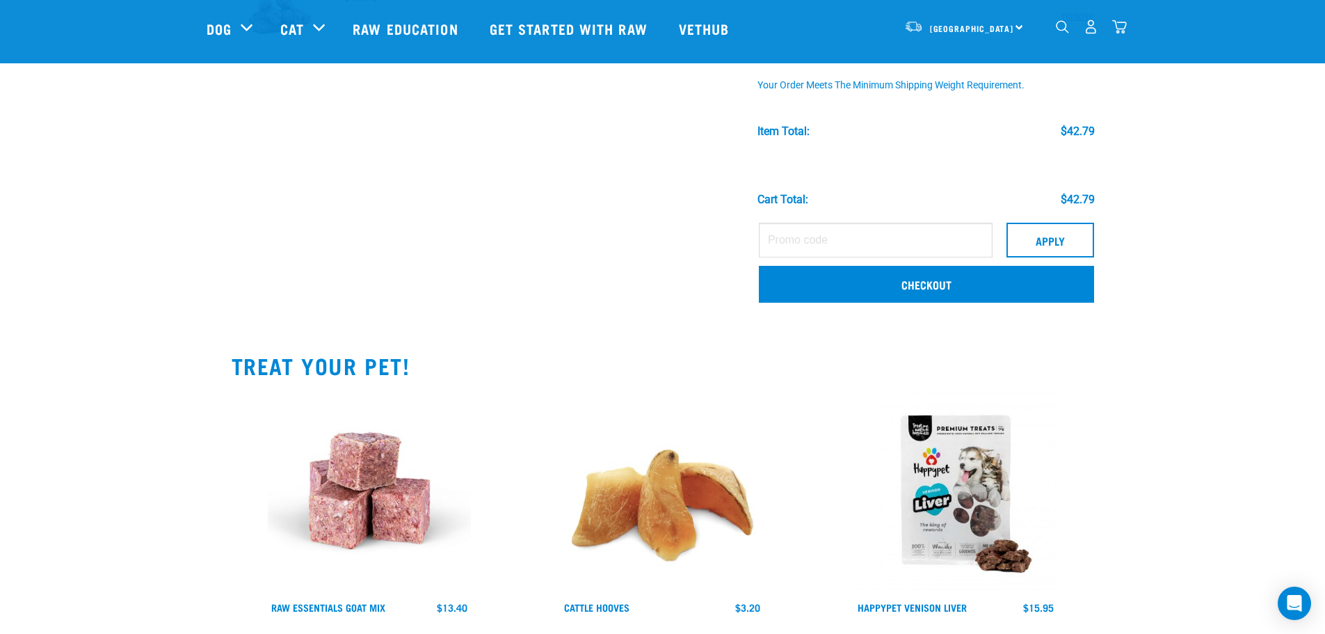
scroll to position [348, 0]
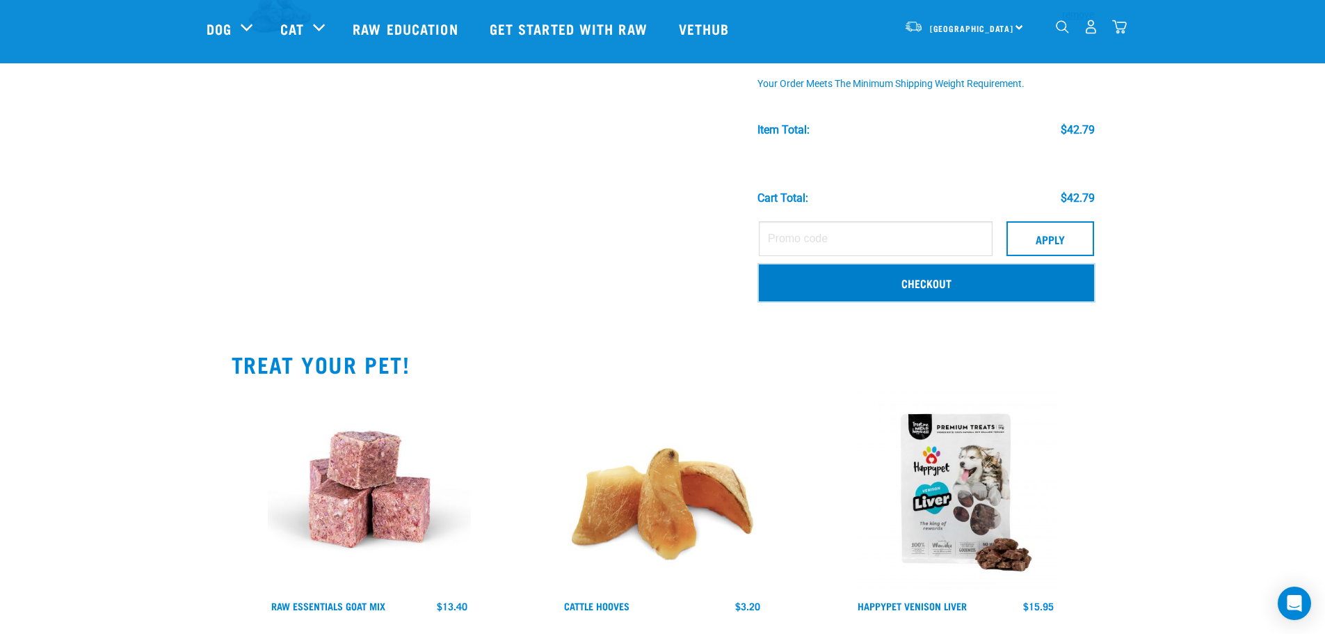
click at [798, 296] on link "Checkout" at bounding box center [926, 282] width 335 height 36
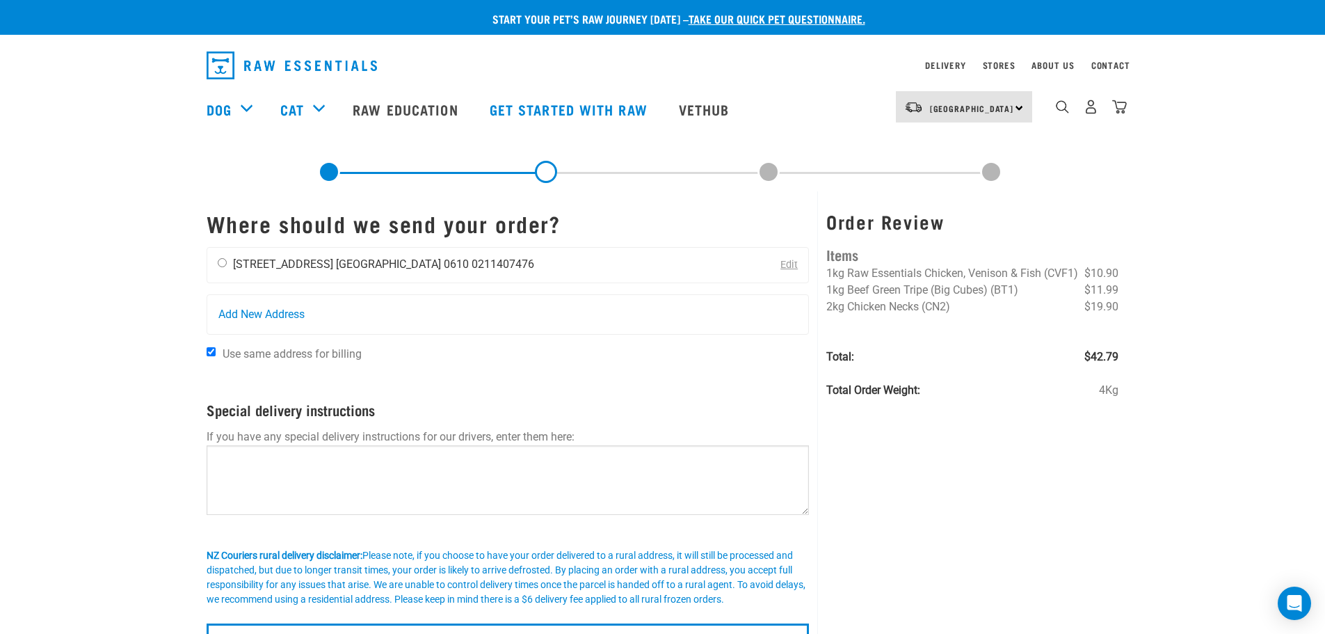
click at [287, 271] on div "Sarah Bymolt 11 Royal View Road Auckland 0610 0211407476" at bounding box center [375, 265] width 337 height 35
click at [220, 264] on input "radio" at bounding box center [222, 262] width 9 height 9
radio input "true"
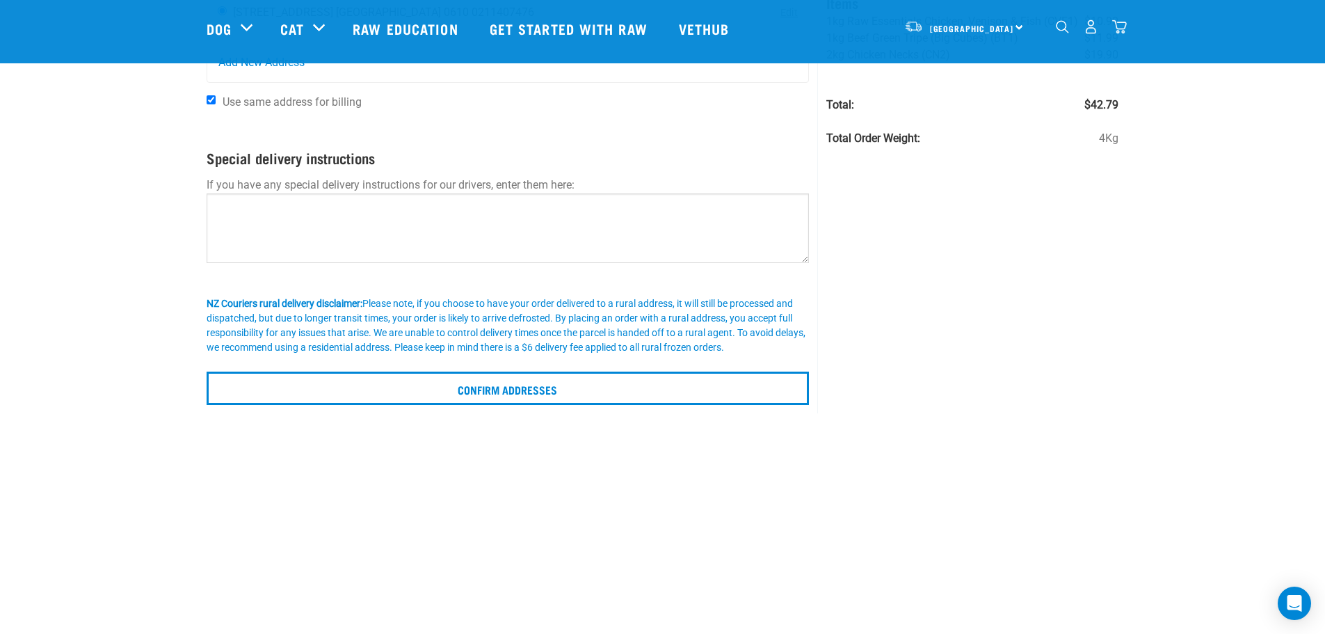
scroll to position [209, 0]
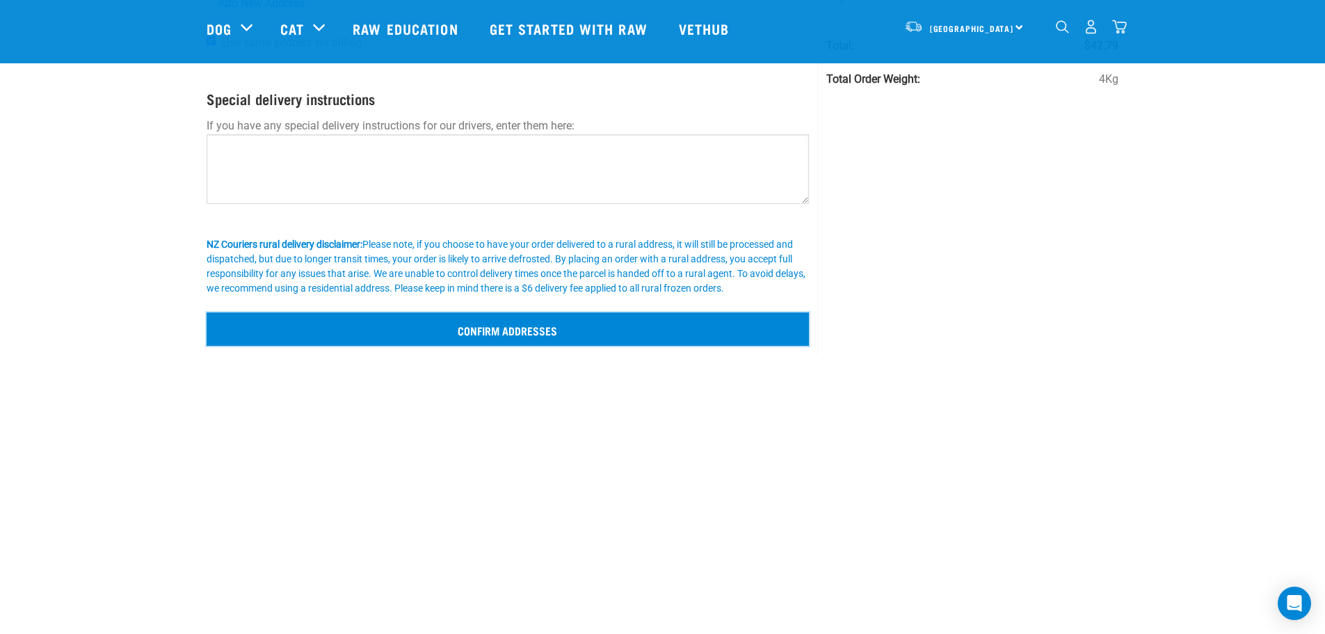
click at [523, 332] on input "Confirm addresses" at bounding box center [508, 328] width 603 height 33
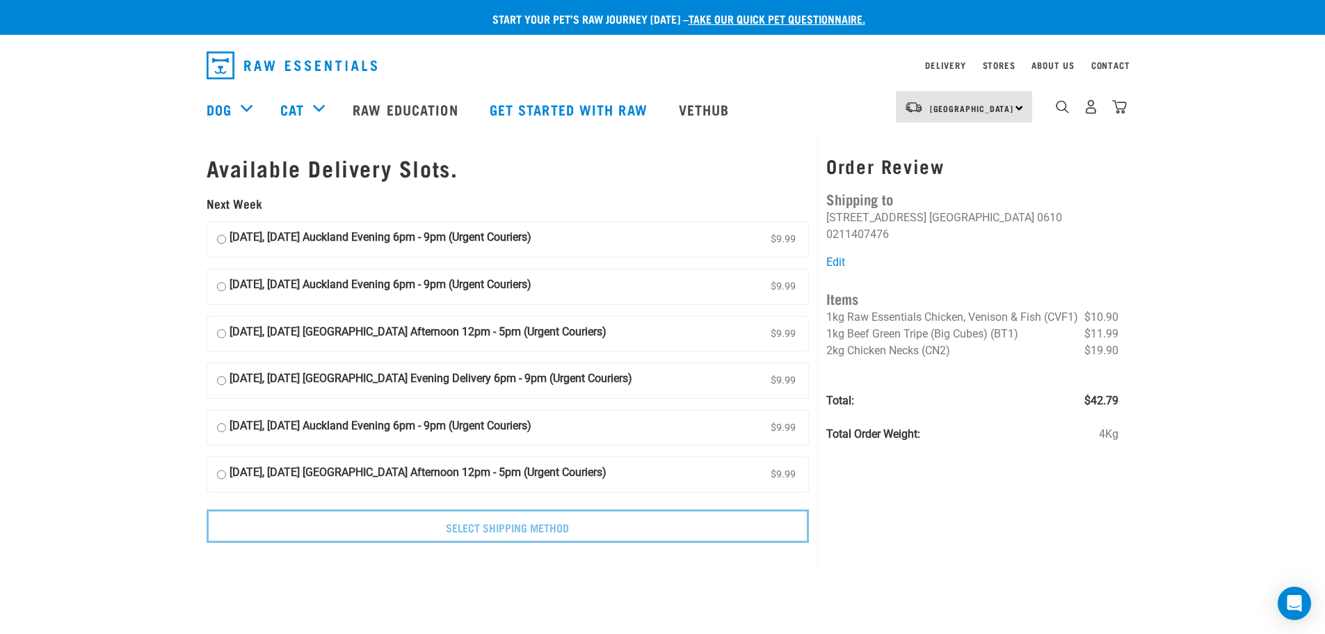
click at [340, 234] on strong "[DATE], [DATE] Auckland Evening 6pm - 9pm (Urgent Couriers)" at bounding box center [380, 239] width 302 height 21
click at [226, 234] on input "[DATE], [DATE] Auckland Evening 6pm - 9pm (Urgent Couriers) $9.99" at bounding box center [221, 239] width 9 height 21
radio input "true"
